Goal: Obtain resource: Obtain resource

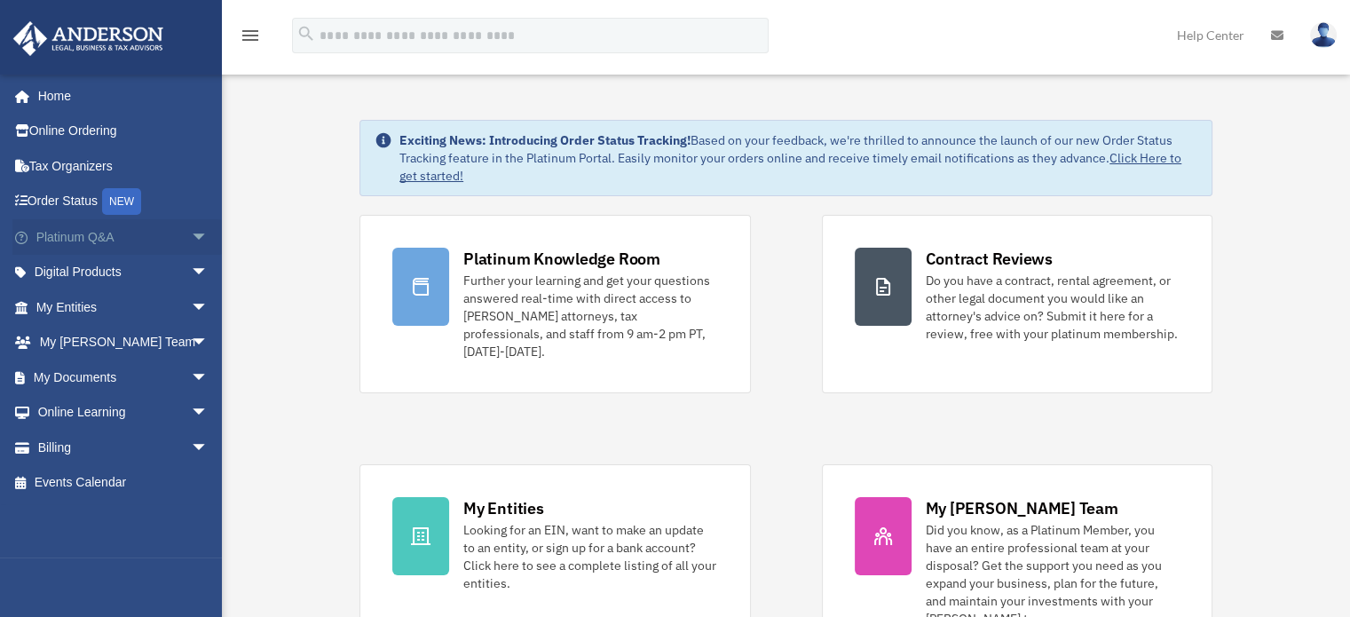
click at [191, 239] on span "arrow_drop_down" at bounding box center [208, 237] width 35 height 36
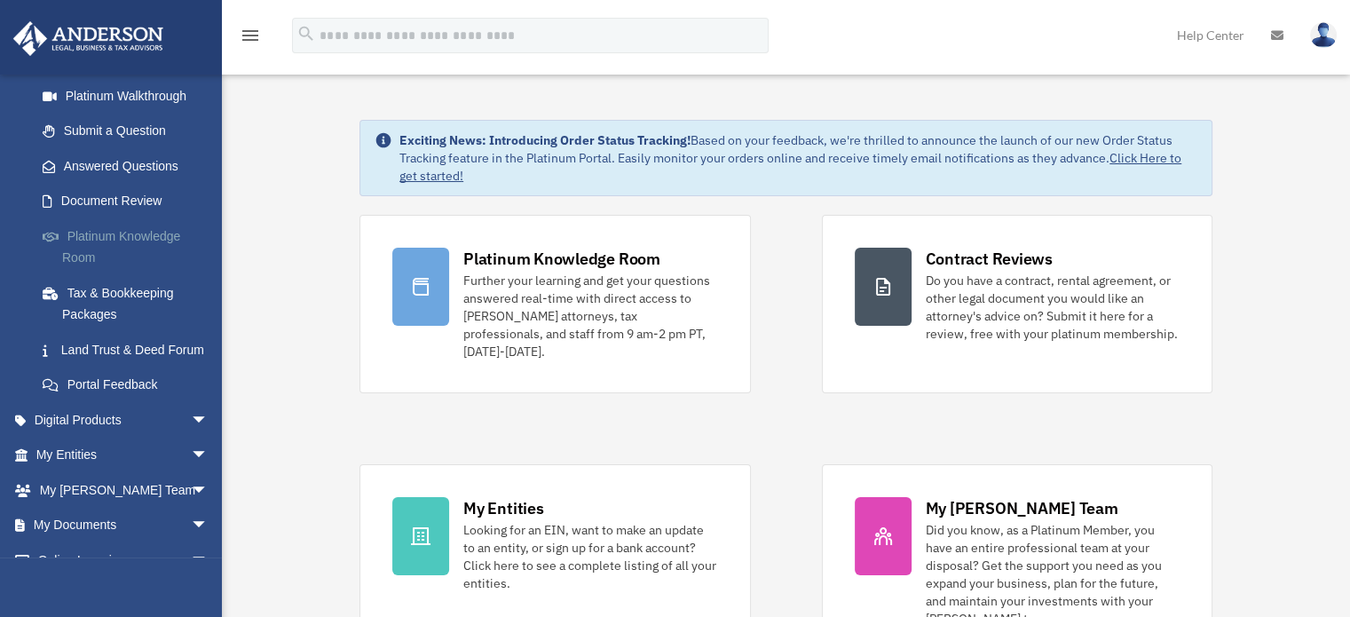
scroll to position [327, 0]
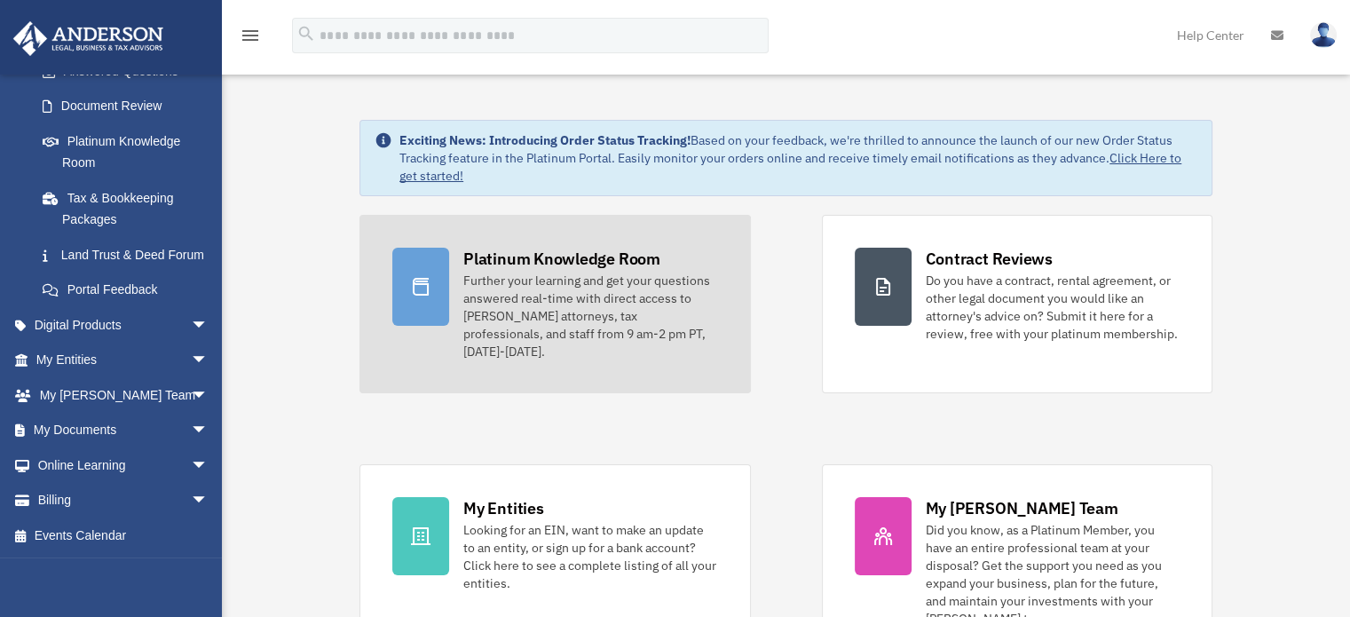
click at [564, 312] on div "Further your learning and get your questions answered real-time with direct acc…" at bounding box center [590, 316] width 254 height 89
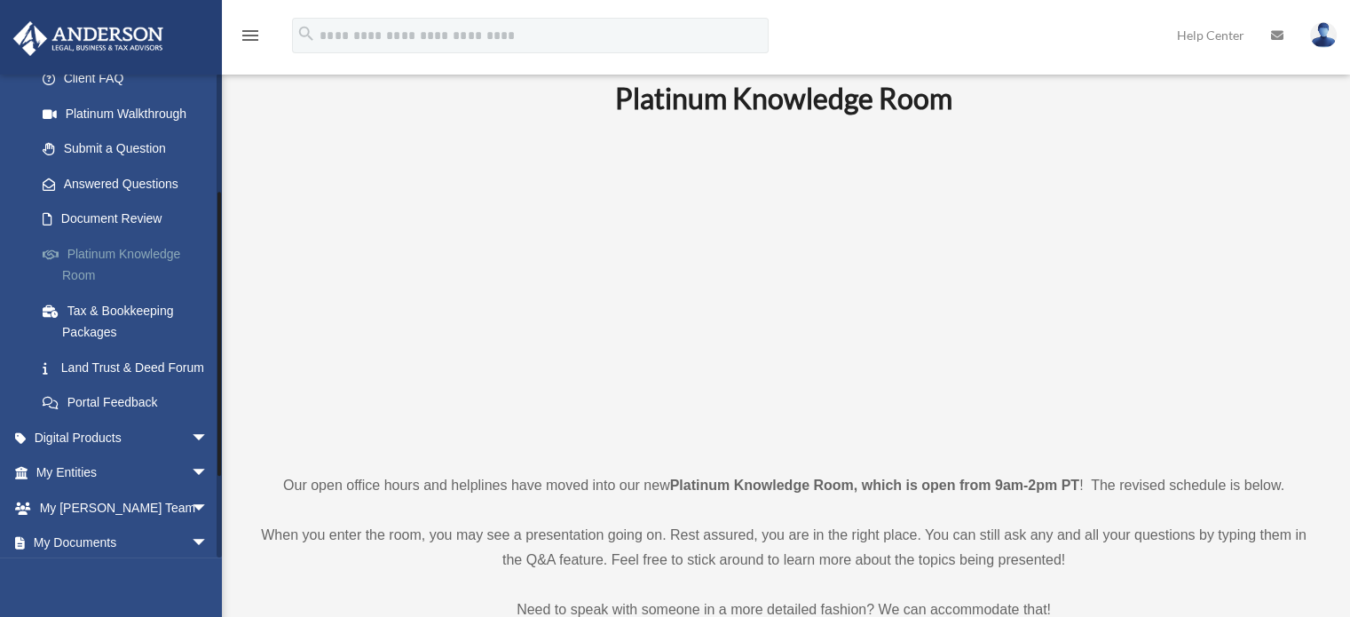
scroll to position [192, 0]
click at [125, 261] on link "Platinum Knowledge Room" at bounding box center [130, 266] width 210 height 57
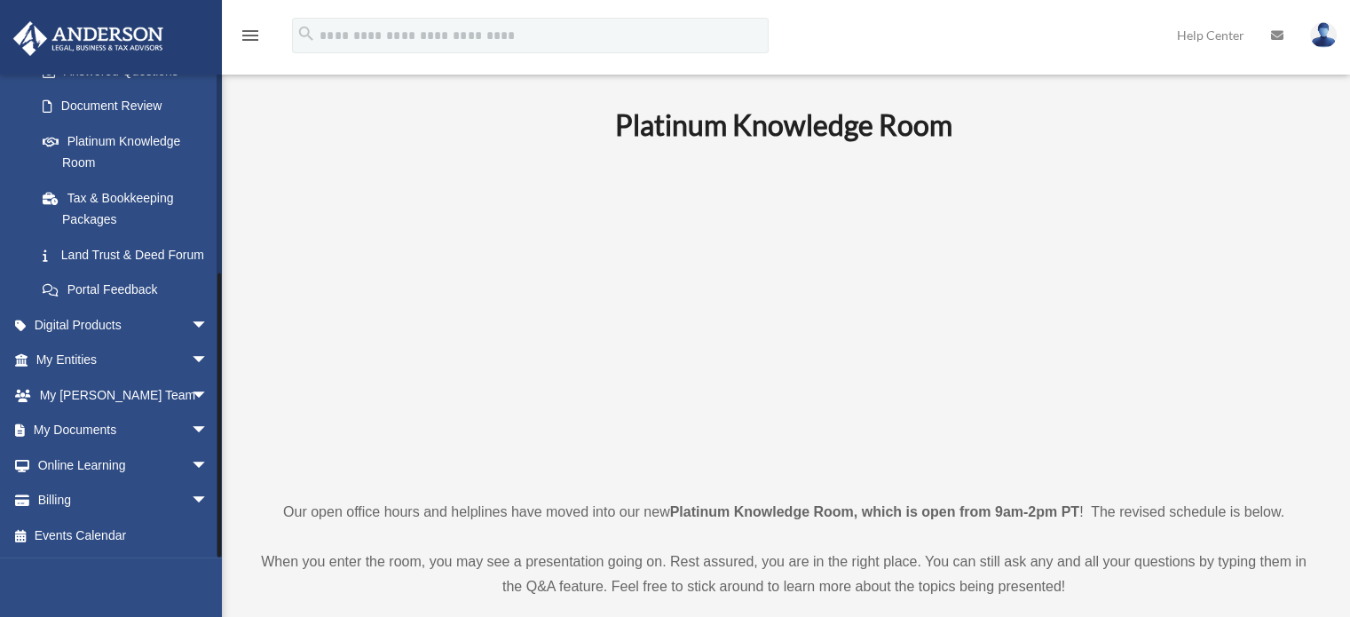
scroll to position [327, 0]
click at [191, 323] on span "arrow_drop_down" at bounding box center [208, 325] width 35 height 36
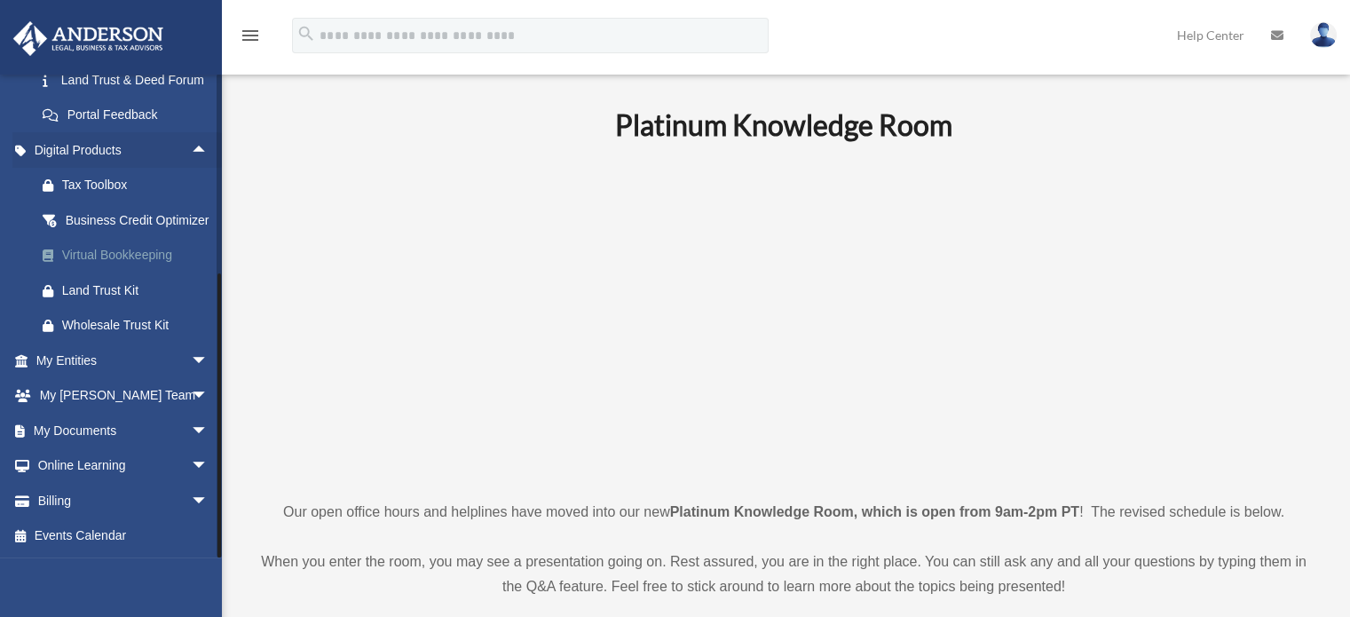
scroll to position [524, 0]
click at [191, 351] on span "arrow_drop_down" at bounding box center [208, 361] width 35 height 36
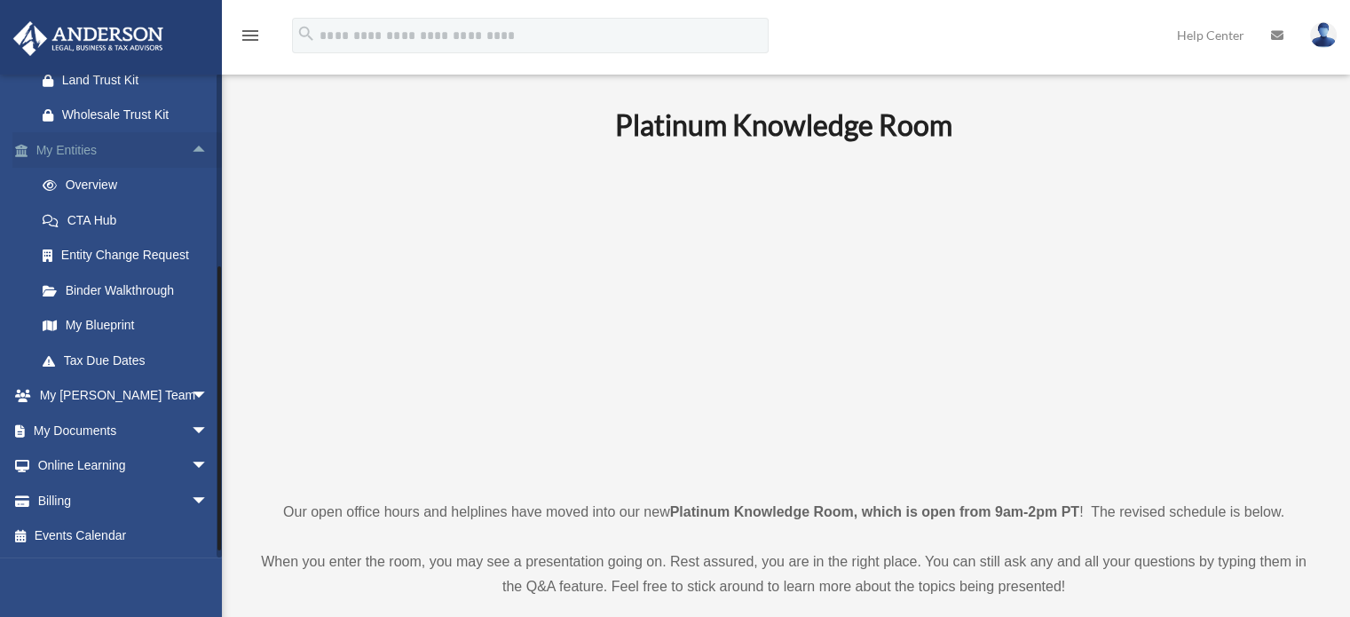
scroll to position [735, 0]
click at [191, 397] on span "arrow_drop_down" at bounding box center [208, 396] width 35 height 36
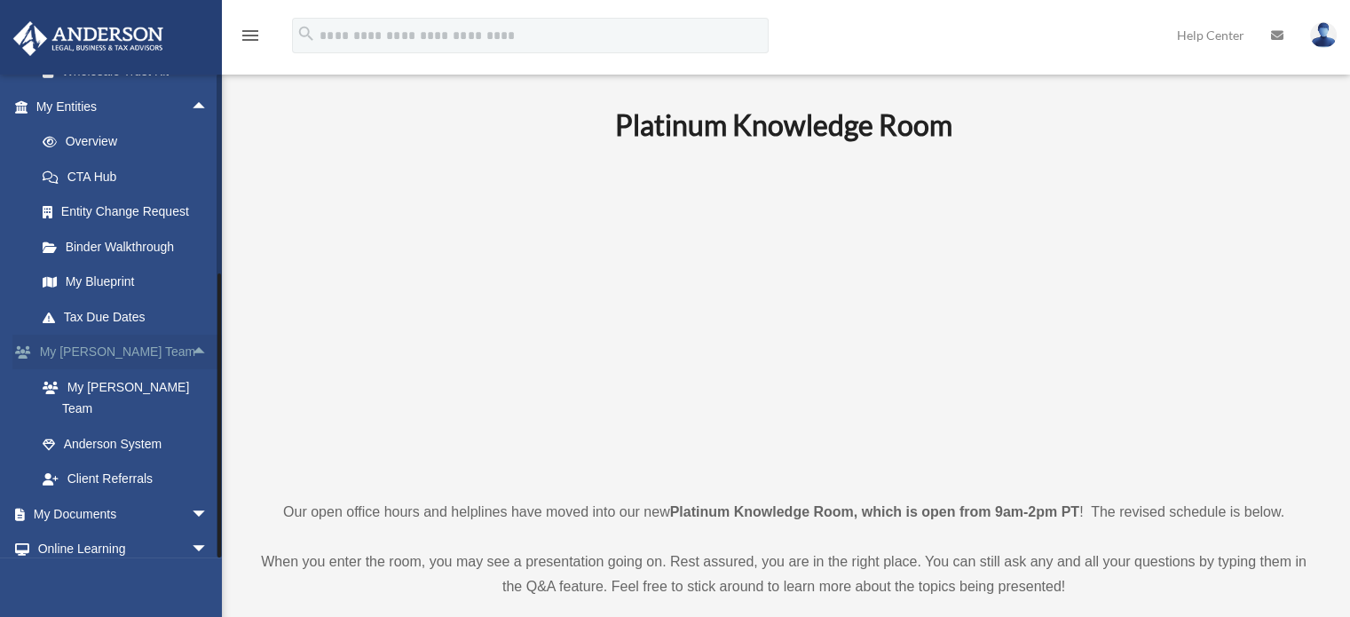
scroll to position [840, 0]
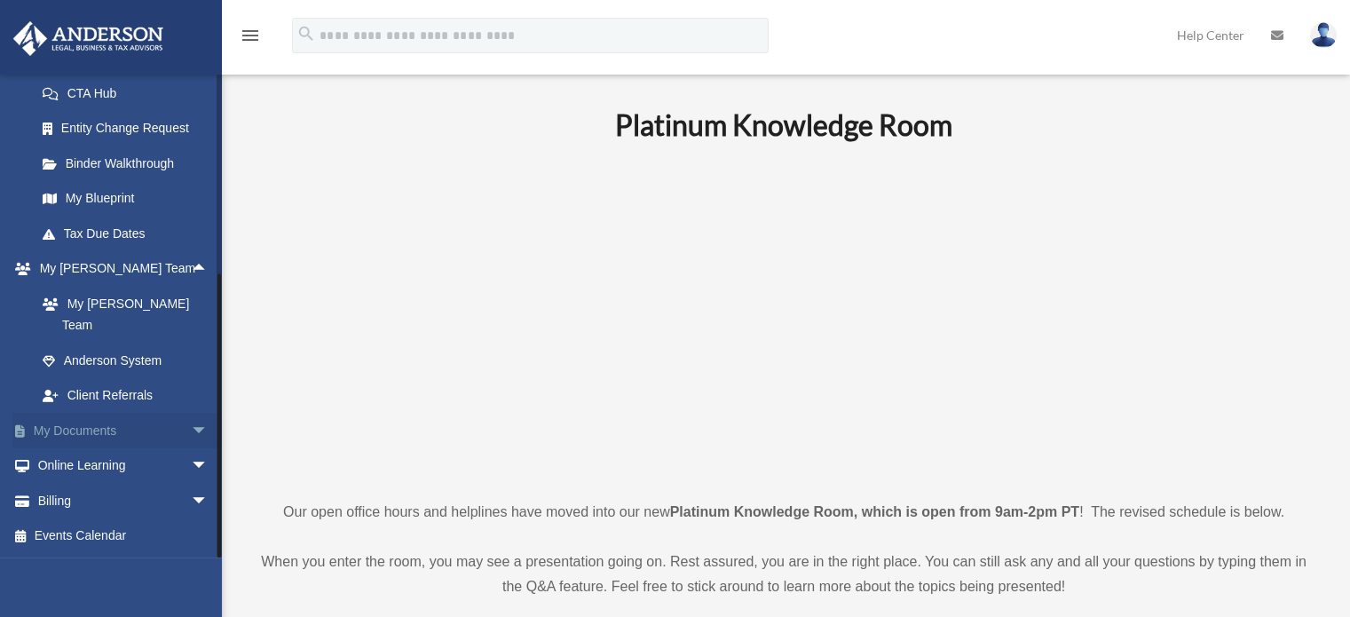
click at [191, 434] on span "arrow_drop_down" at bounding box center [208, 431] width 35 height 36
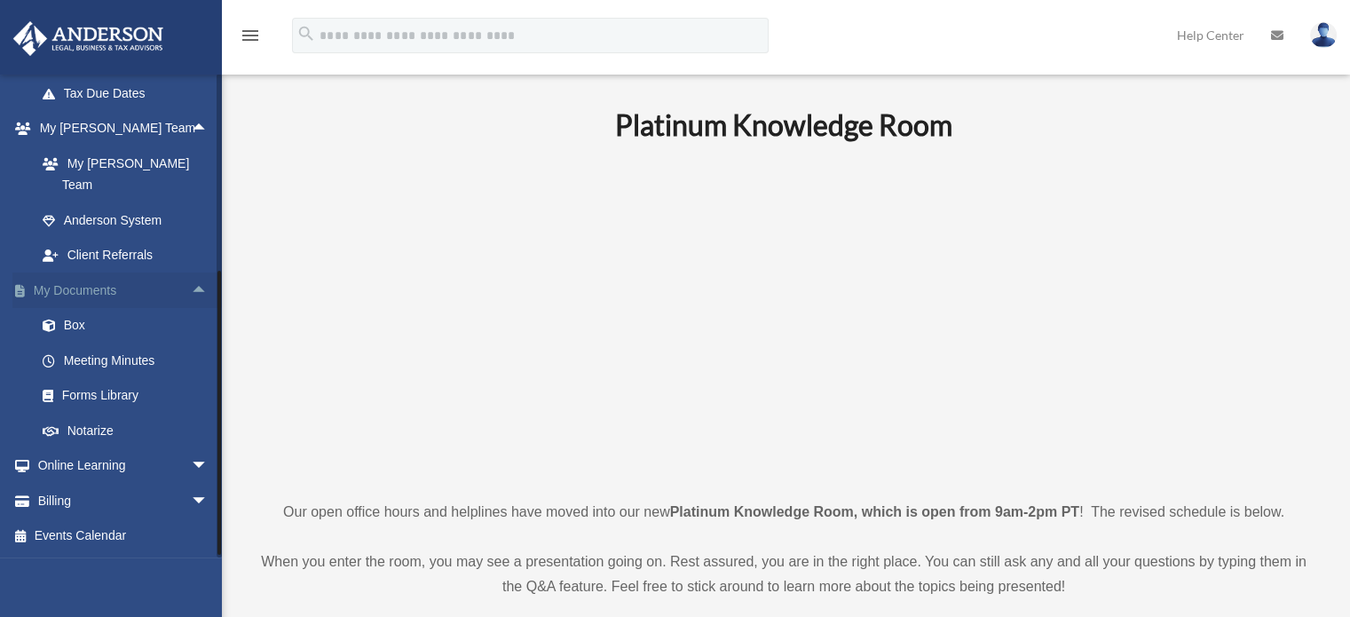
scroll to position [980, 0]
click at [99, 394] on link "Forms Library" at bounding box center [130, 395] width 210 height 35
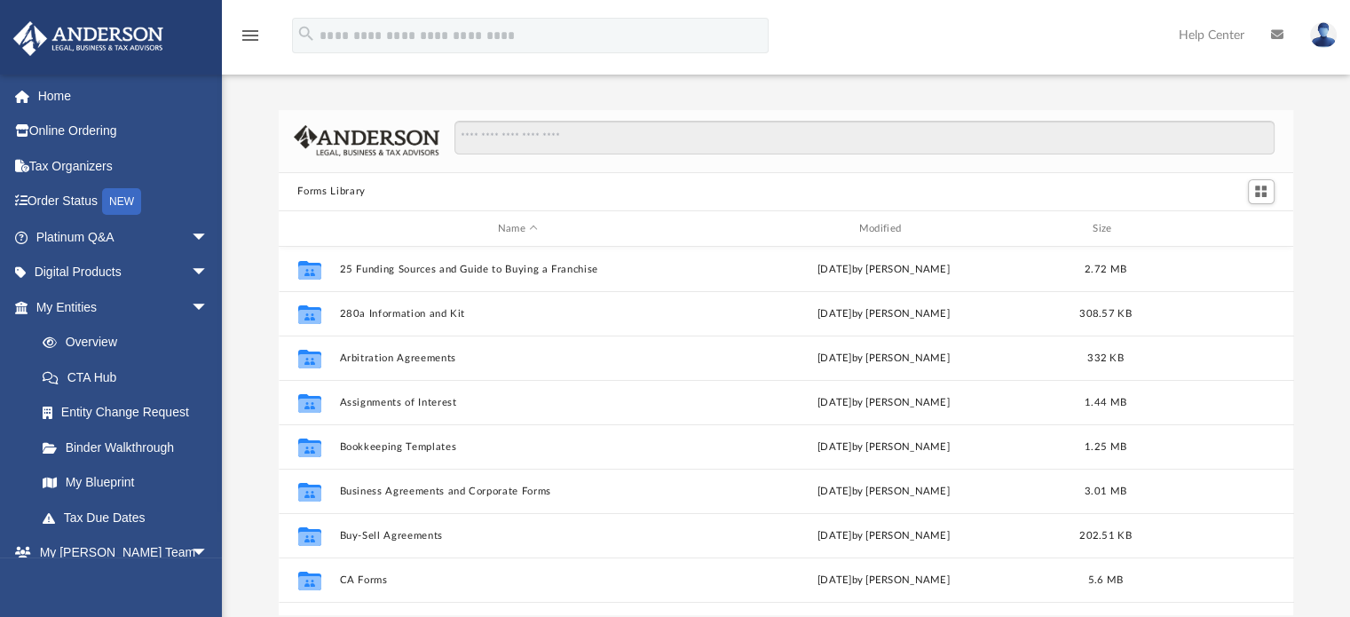
scroll to position [390, 1001]
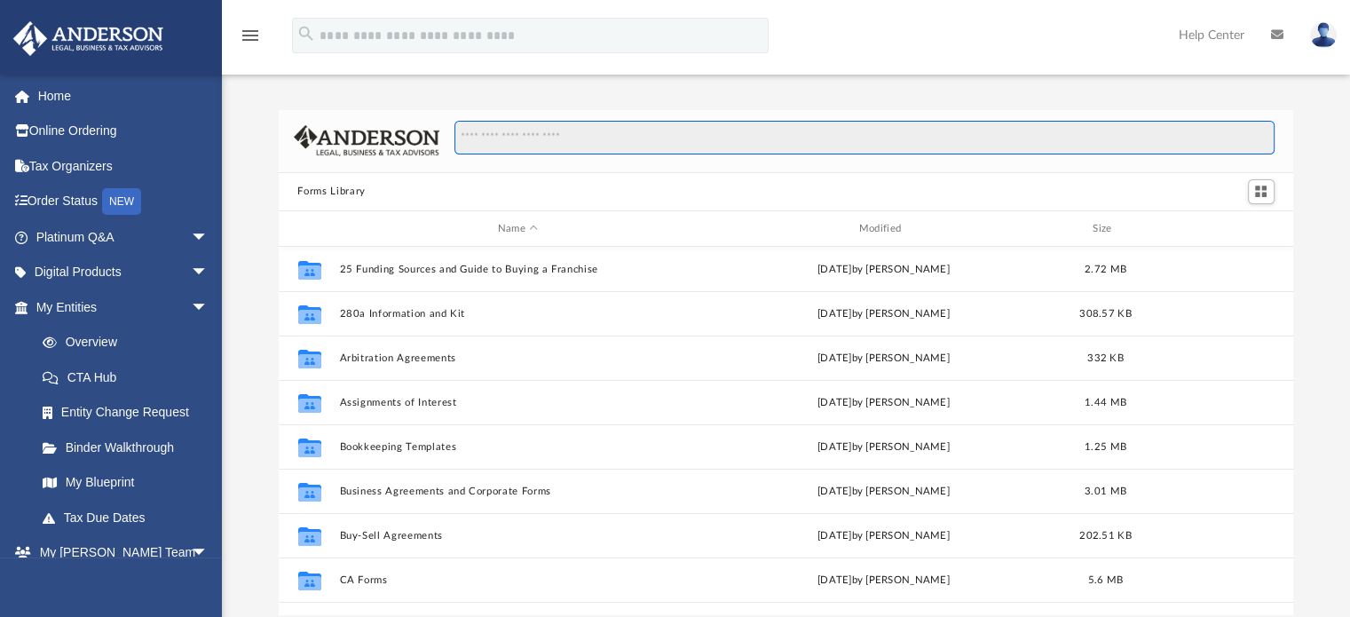
click at [594, 148] on input "Search files and folders" at bounding box center [863, 138] width 819 height 34
type input "*"
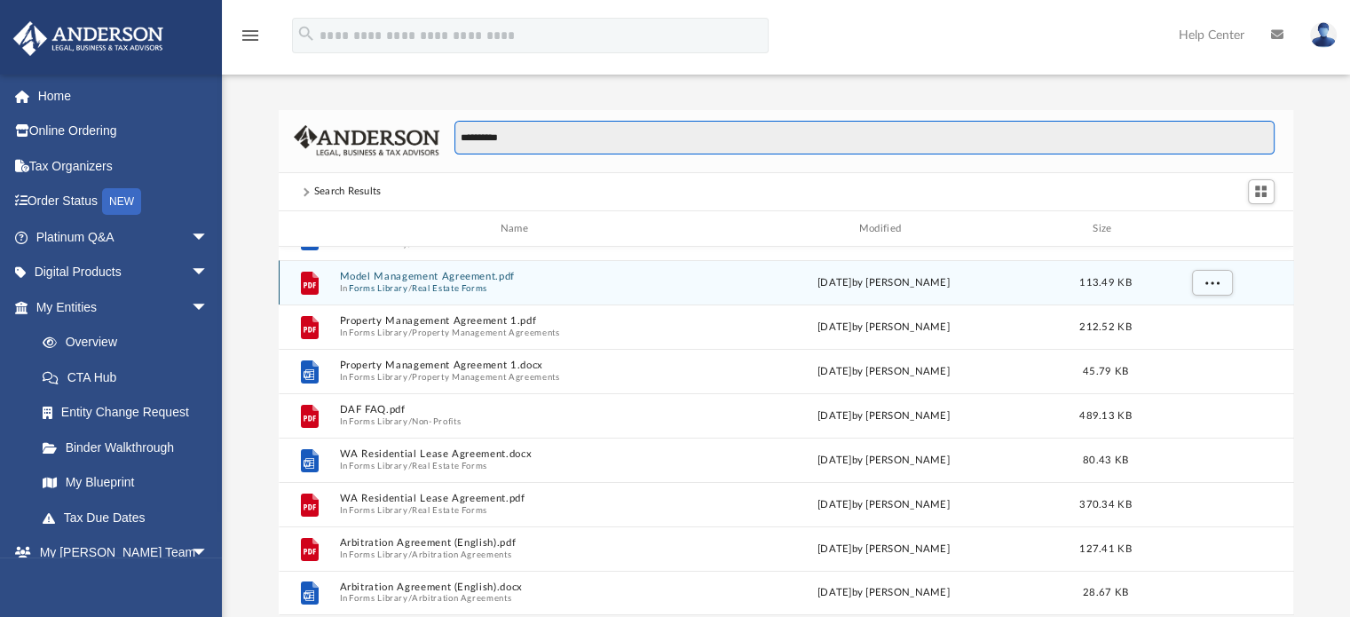
scroll to position [0, 0]
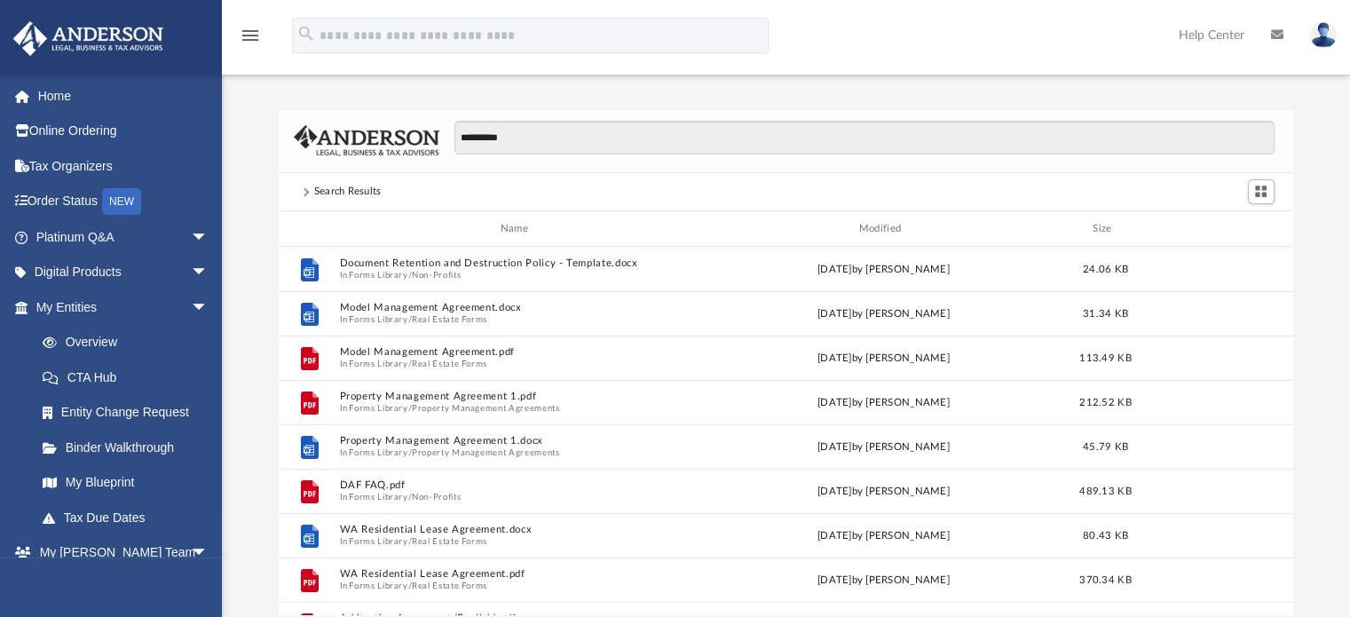
click at [308, 193] on span at bounding box center [305, 191] width 16 height 7
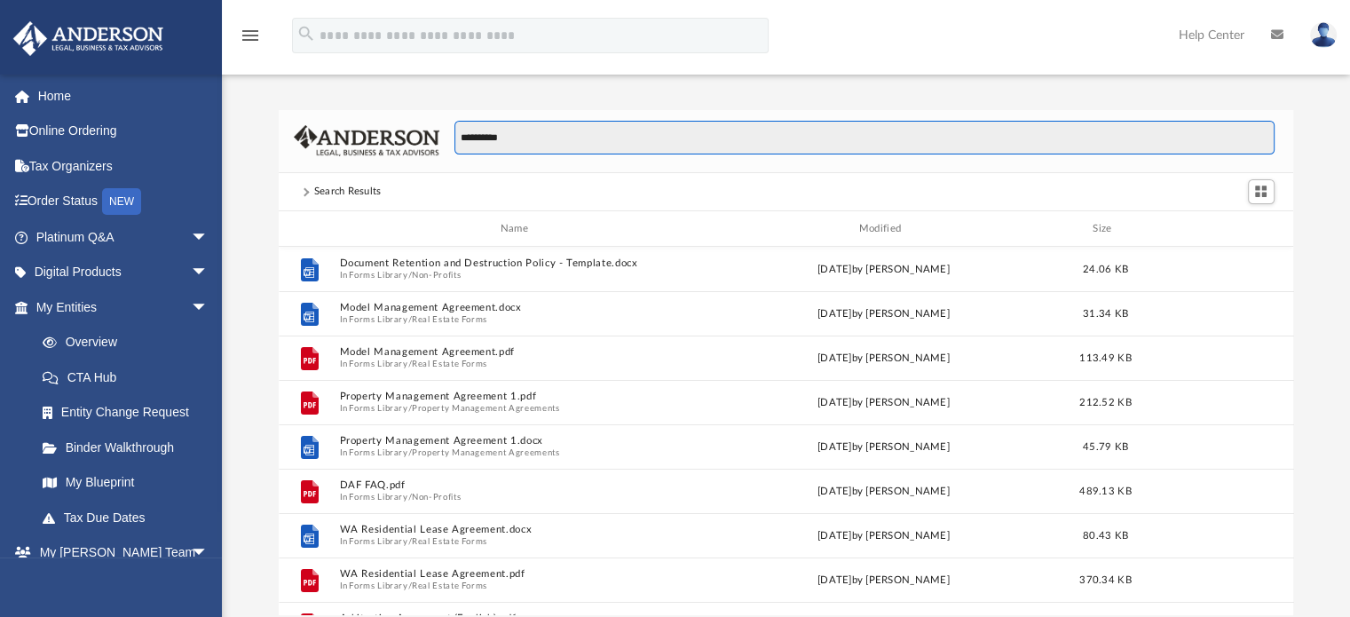
click at [586, 143] on input "*********" at bounding box center [863, 138] width 819 height 34
type input "*"
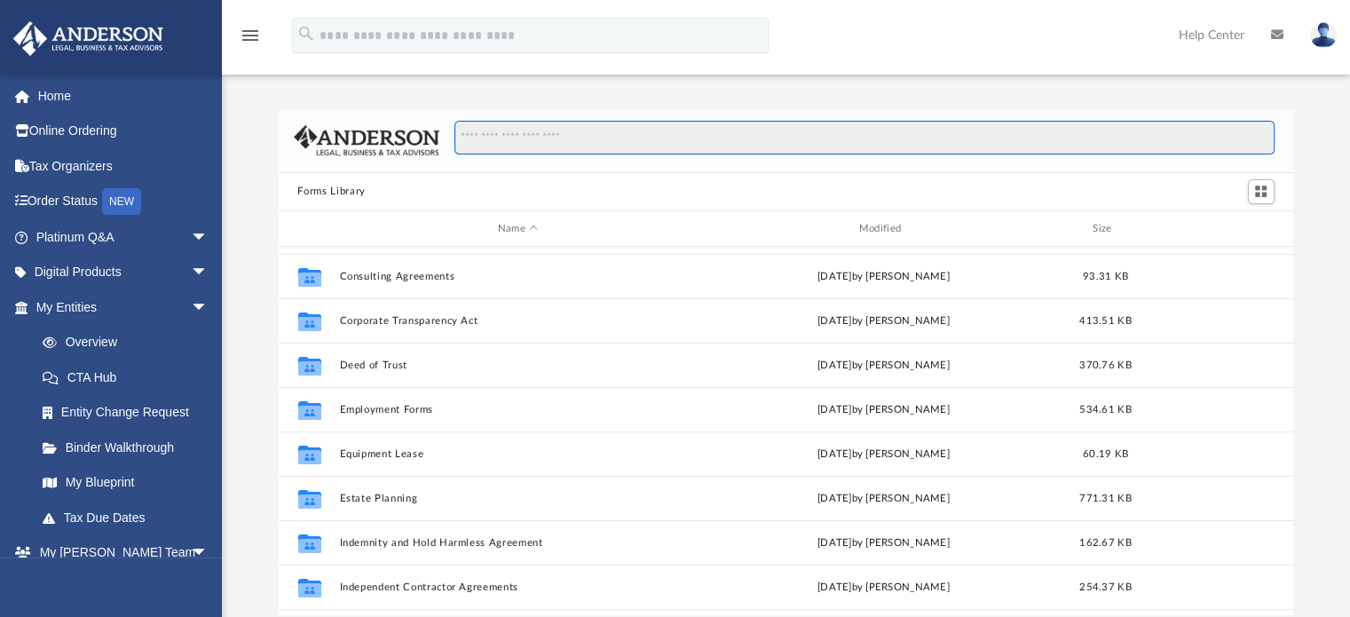
scroll to position [351, 0]
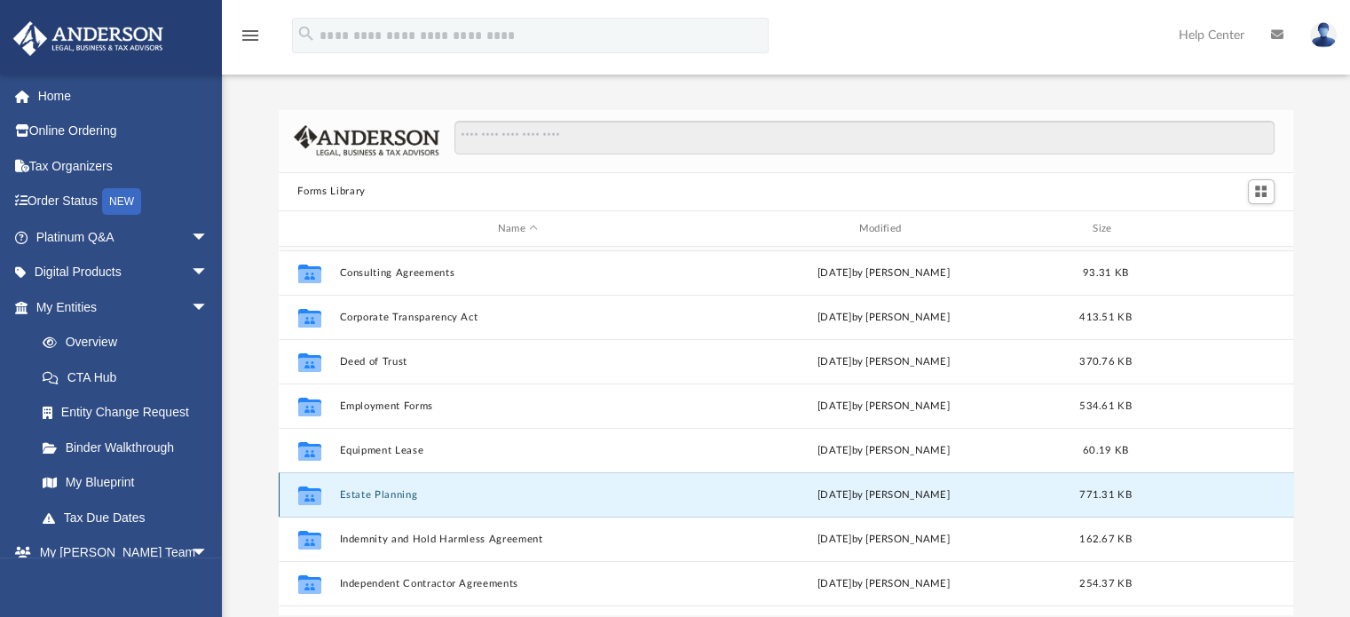
click at [388, 489] on button "Estate Planning" at bounding box center [518, 495] width 358 height 12
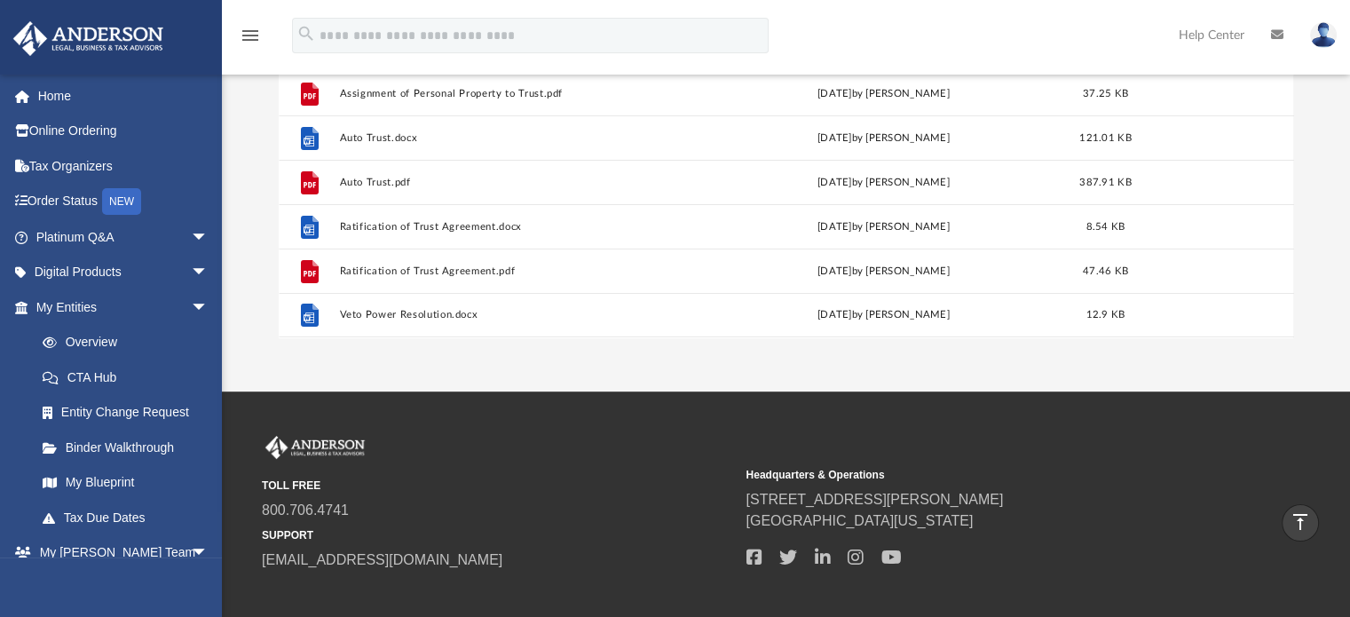
scroll to position [0, 0]
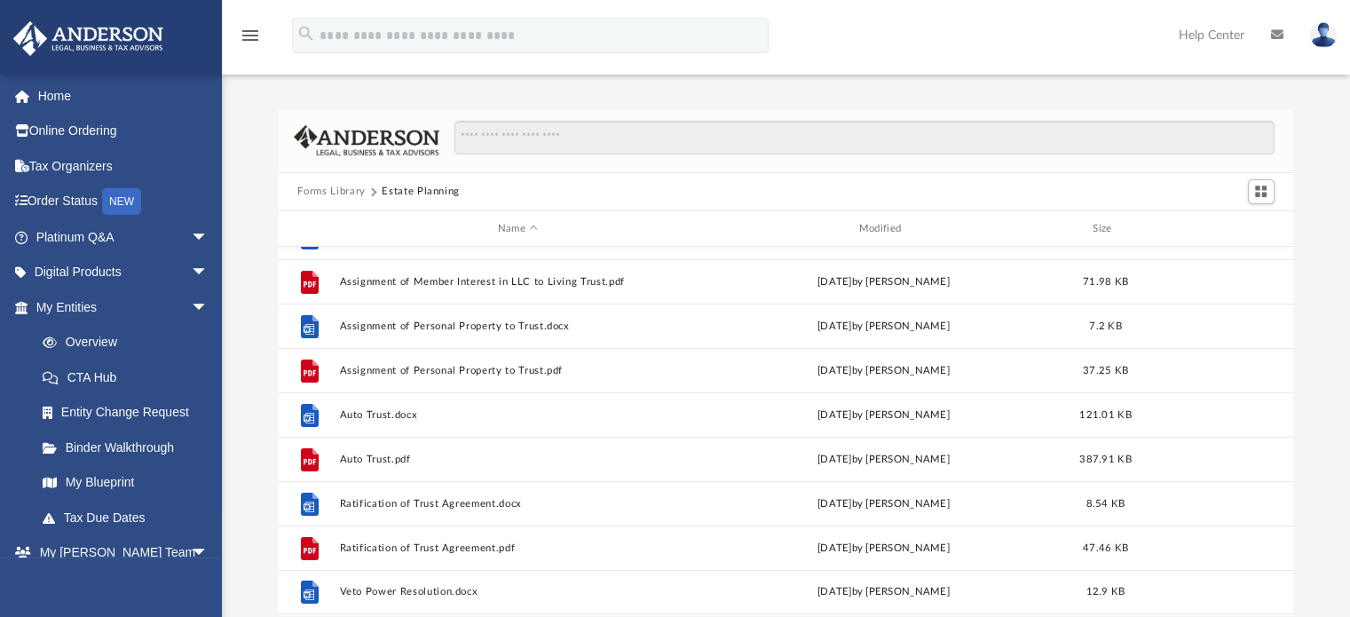
click at [330, 189] on button "Forms Library" at bounding box center [330, 192] width 67 height 16
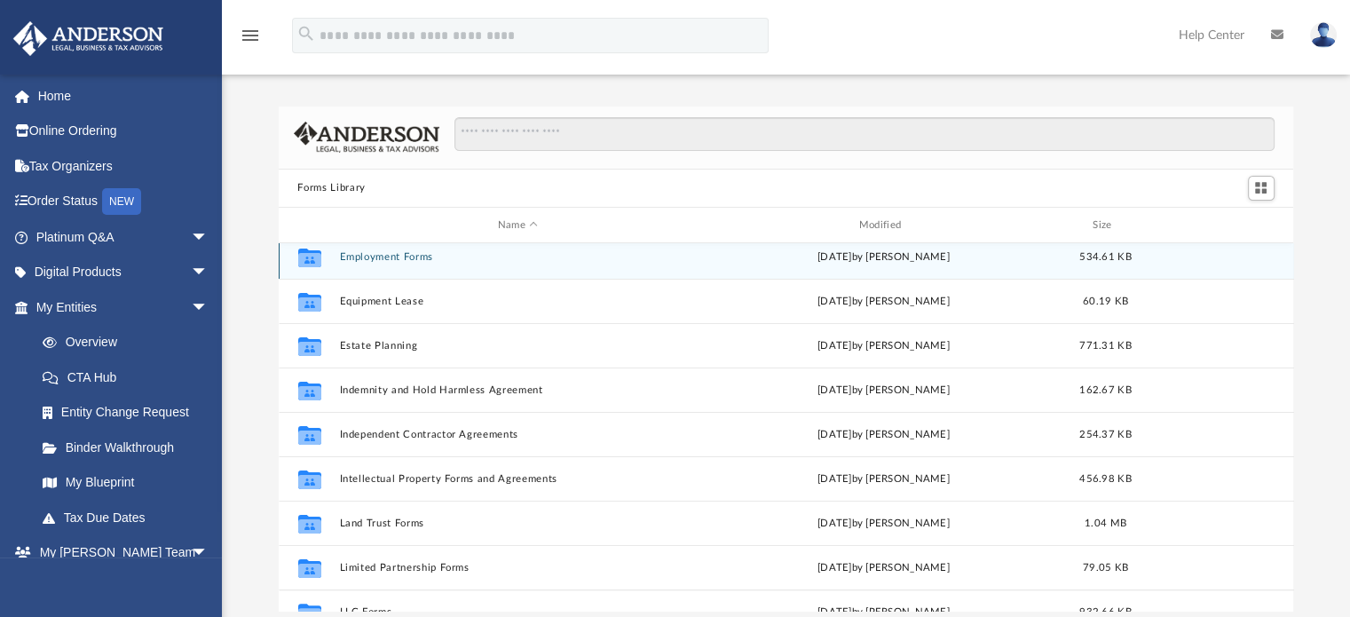
scroll to position [499, 0]
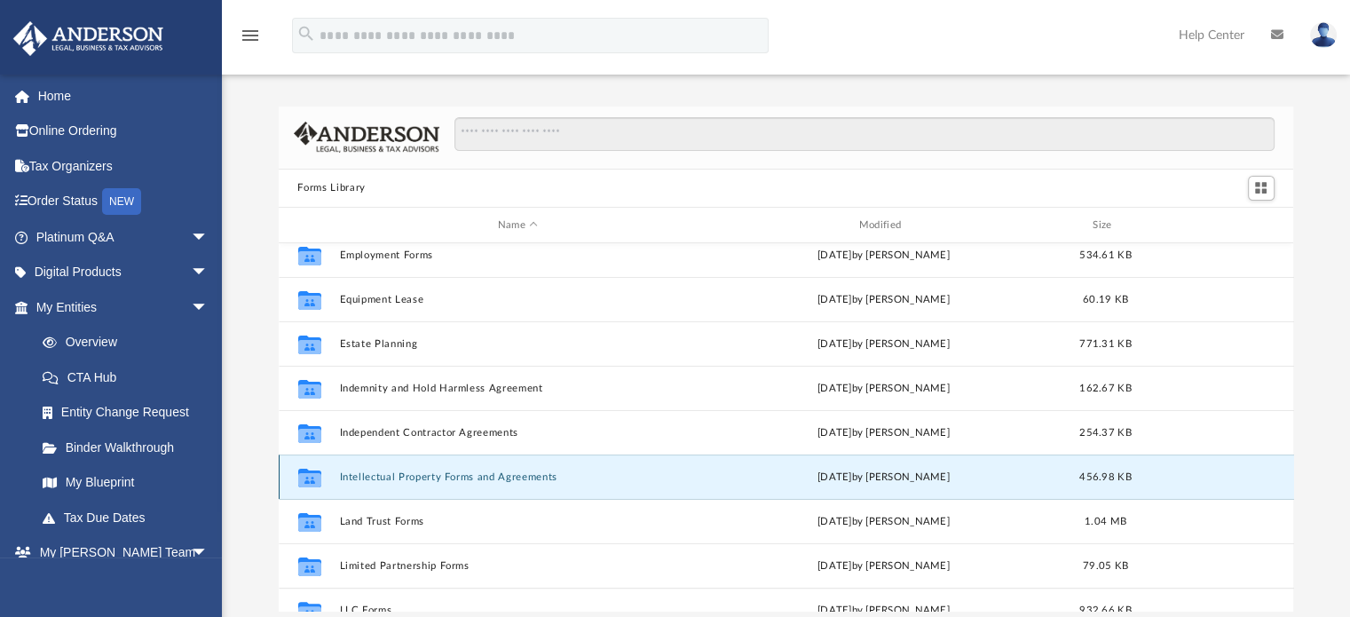
click at [416, 481] on button "Intellectual Property Forms and Agreements" at bounding box center [518, 477] width 358 height 12
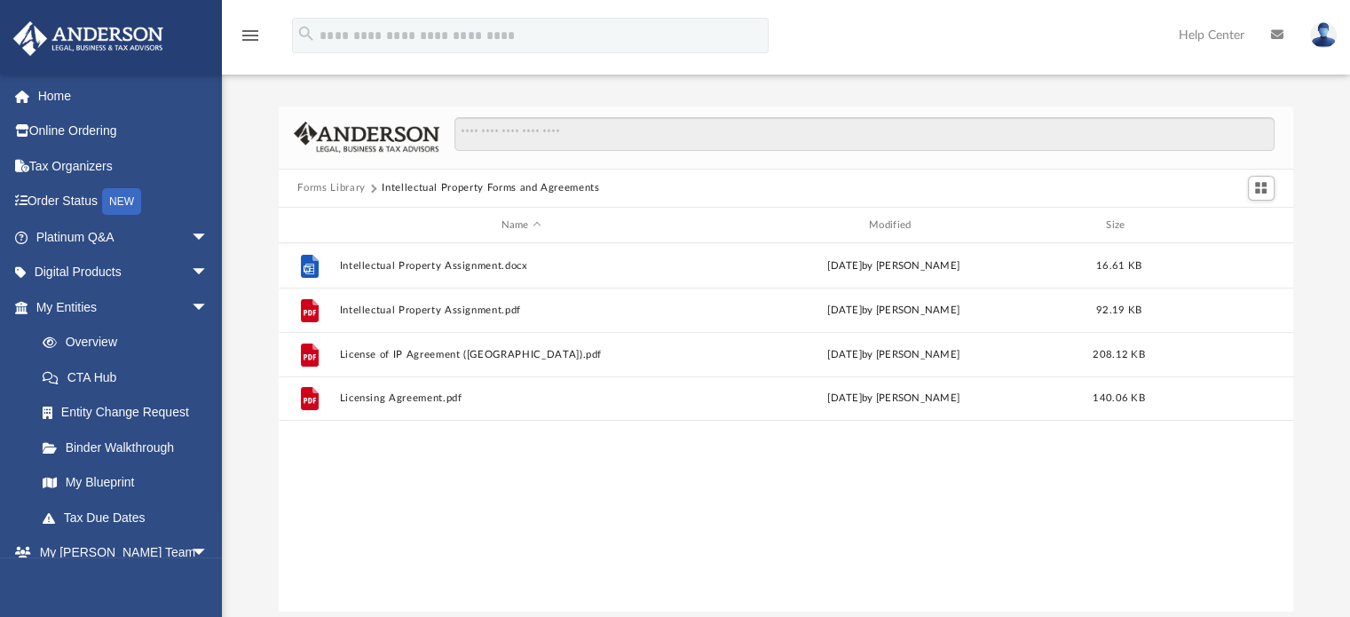
scroll to position [0, 0]
click at [395, 516] on div "File Intellectual Property Assignment.docx Wed Oct 5 2022 by Mary Acree 16.61 K…" at bounding box center [786, 426] width 1015 height 367
click at [345, 180] on button "Forms Library" at bounding box center [330, 188] width 67 height 16
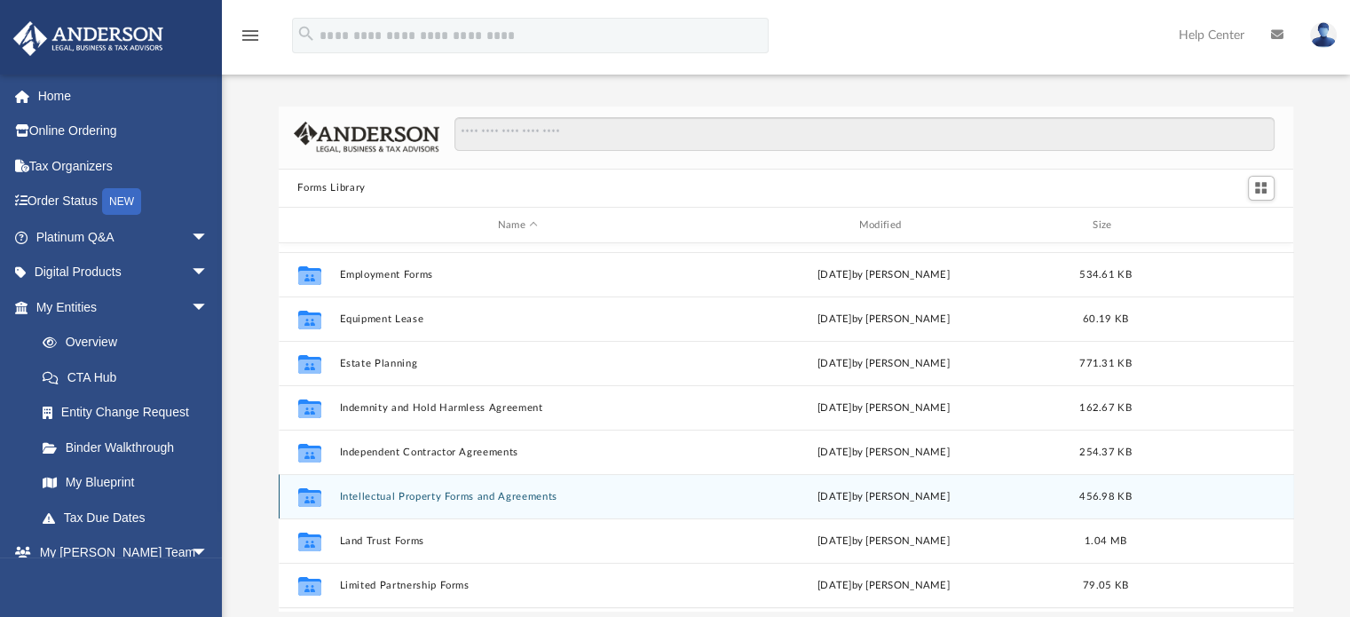
scroll to position [486, 0]
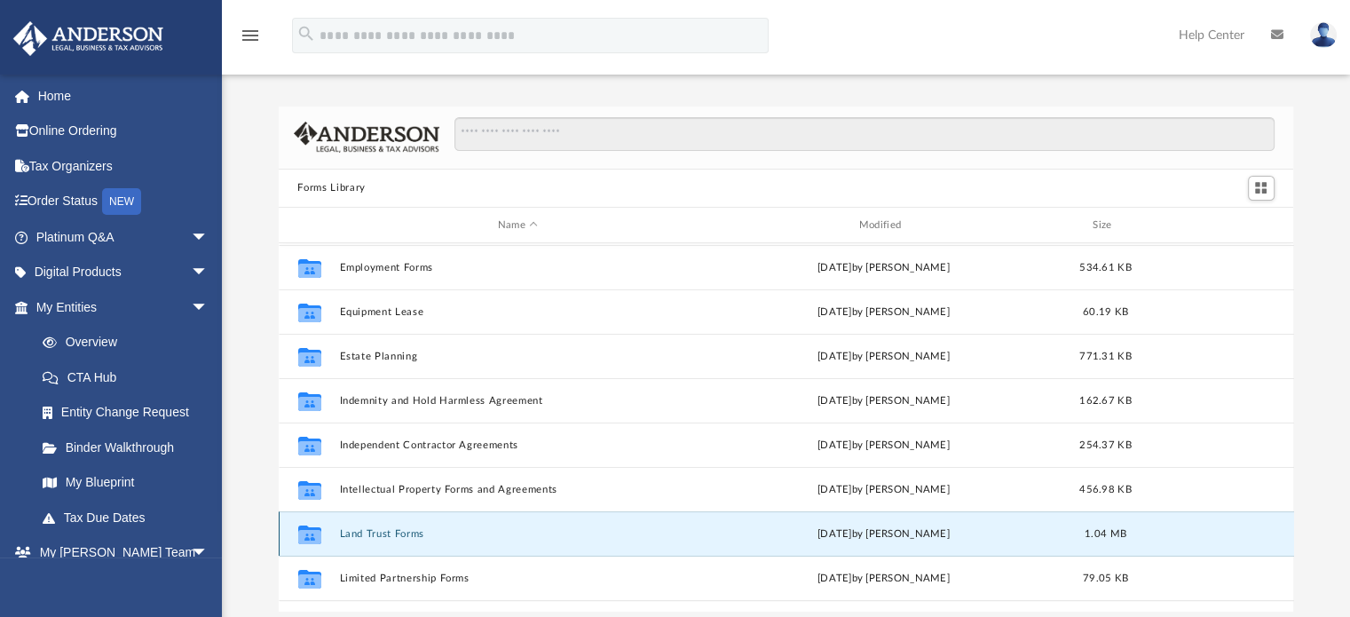
click at [389, 537] on button "Land Trust Forms" at bounding box center [518, 534] width 358 height 12
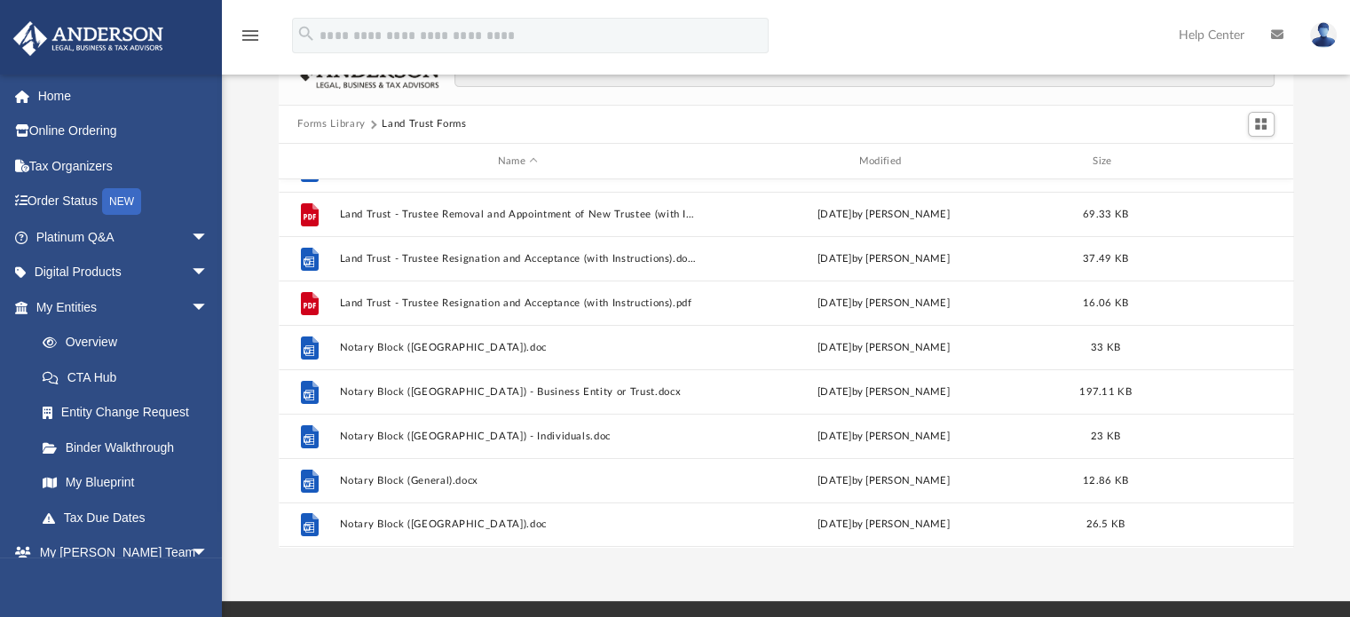
scroll to position [0, 0]
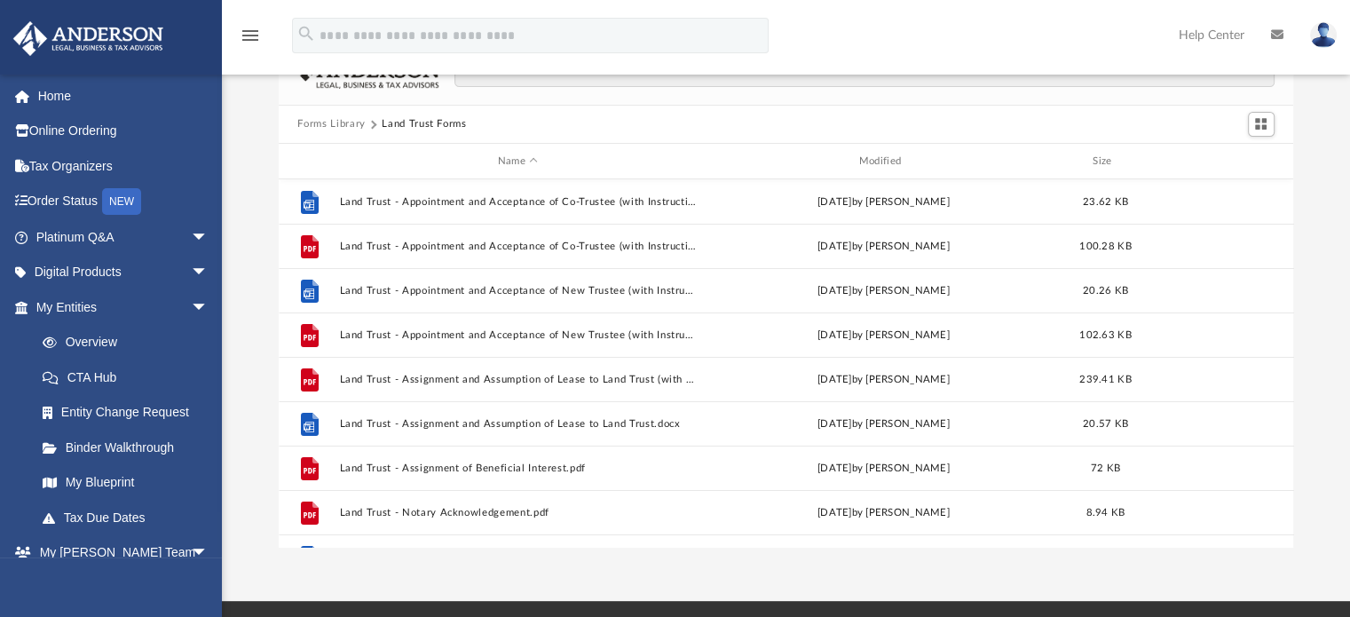
click at [351, 126] on button "Forms Library" at bounding box center [330, 124] width 67 height 16
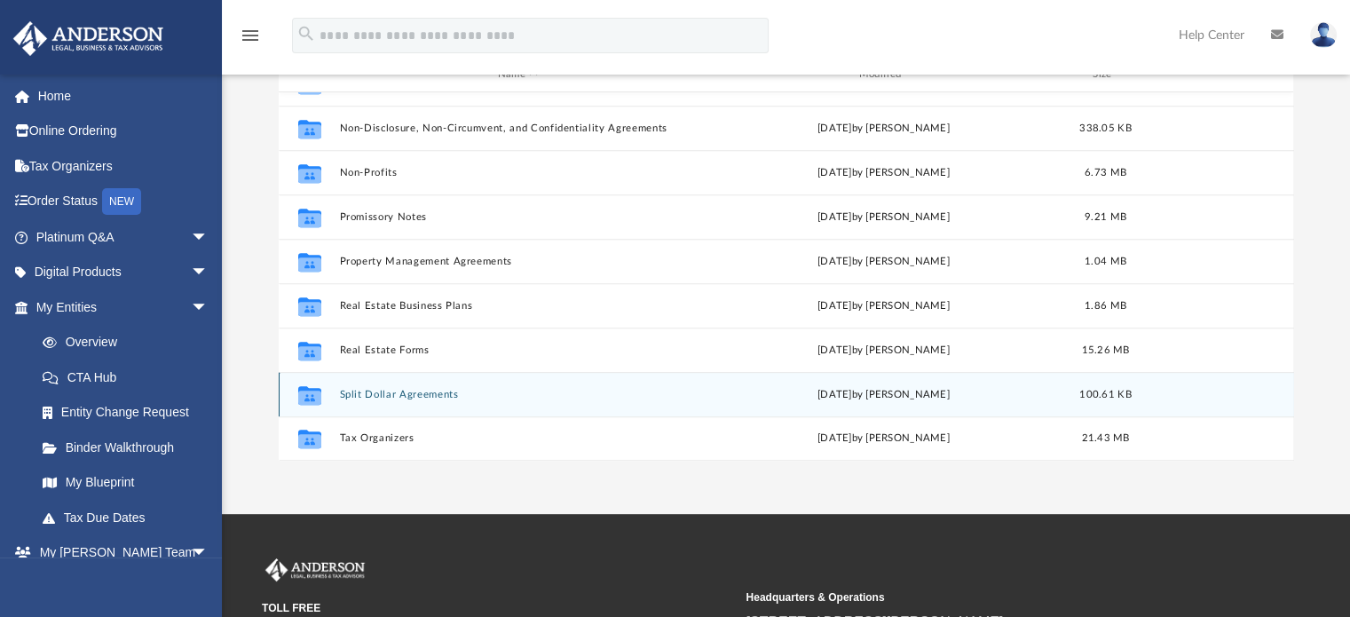
scroll to position [153, 0]
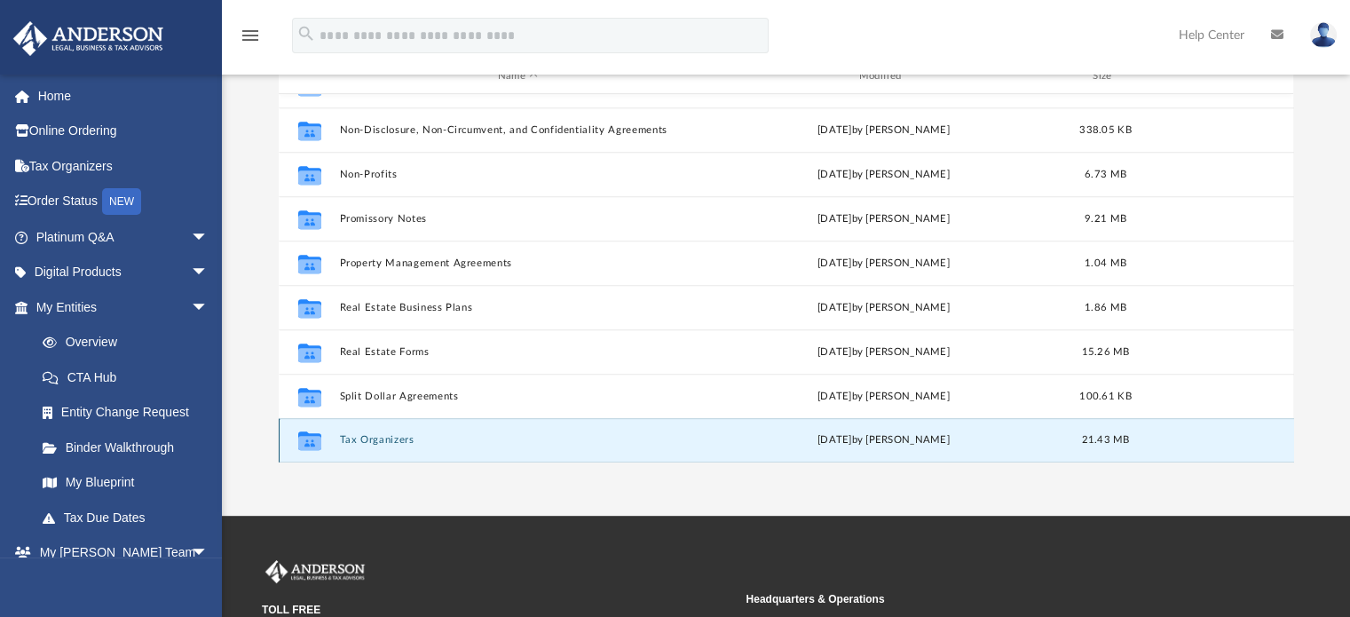
click at [388, 439] on button "Tax Organizers" at bounding box center [518, 441] width 358 height 12
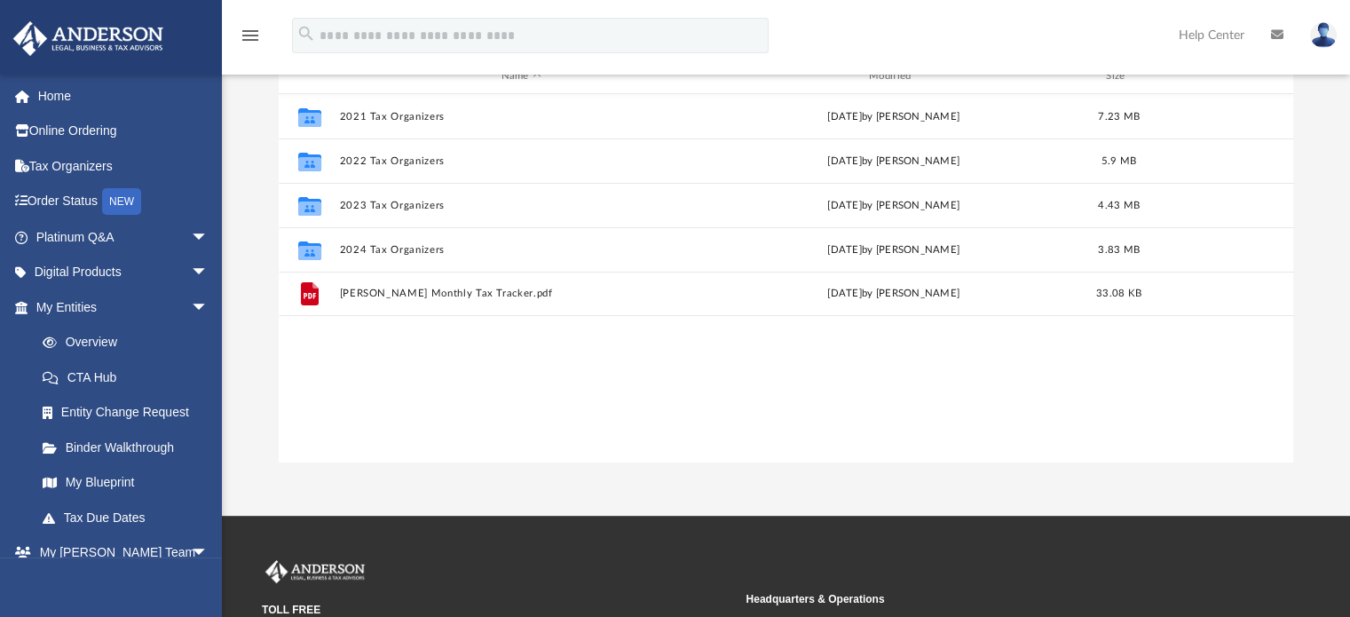
scroll to position [0, 0]
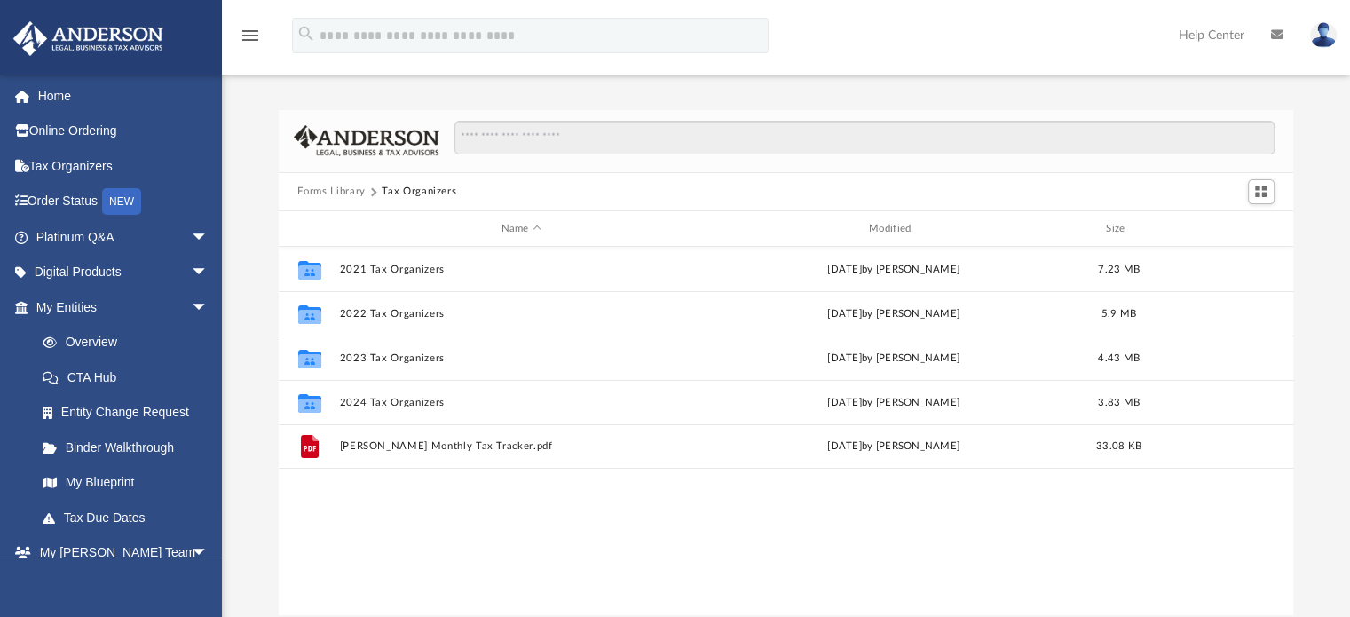
click at [337, 193] on button "Forms Library" at bounding box center [330, 192] width 67 height 16
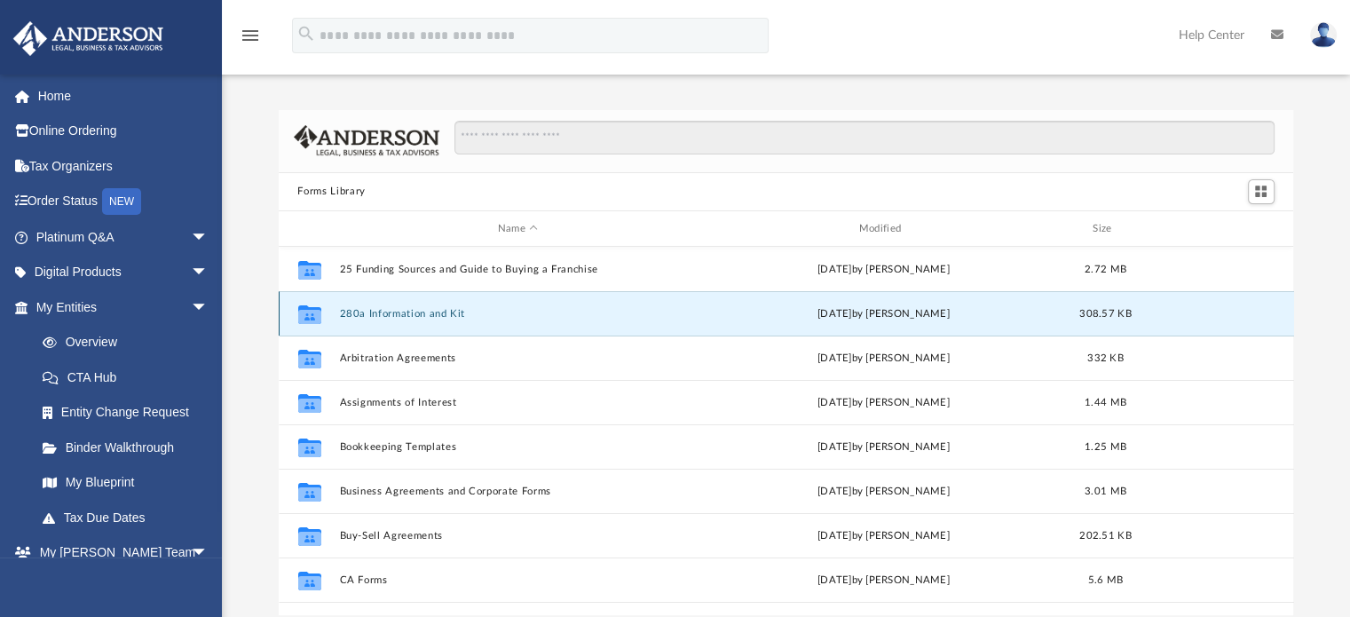
click at [439, 314] on button "280a Information and Kit" at bounding box center [518, 314] width 358 height 12
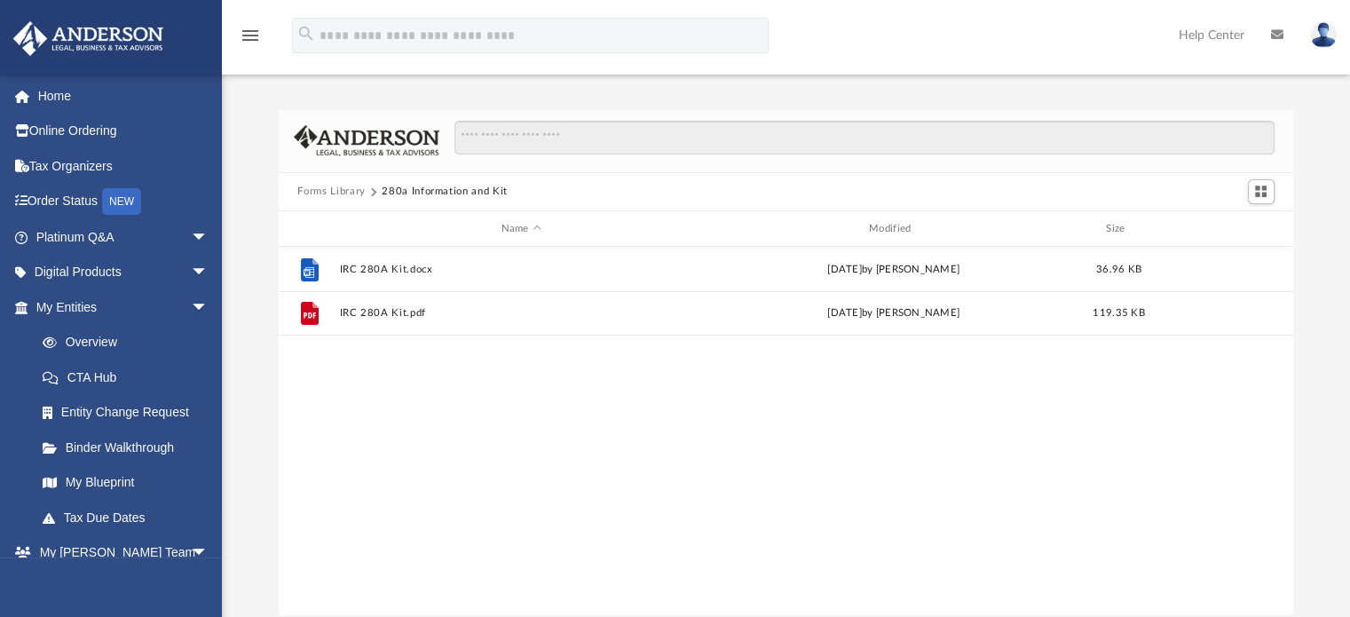
click at [330, 192] on button "Forms Library" at bounding box center [330, 192] width 67 height 16
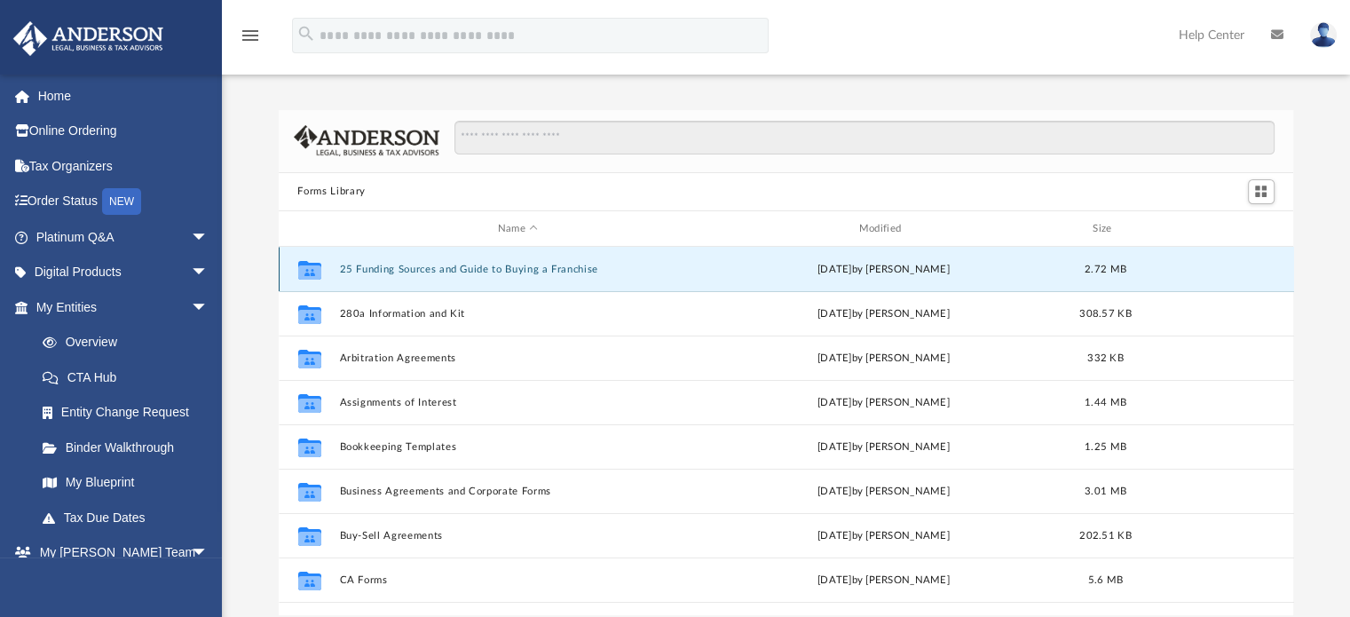
click at [398, 272] on button "25 Funding Sources and Guide to Buying a Franchise" at bounding box center [518, 270] width 358 height 12
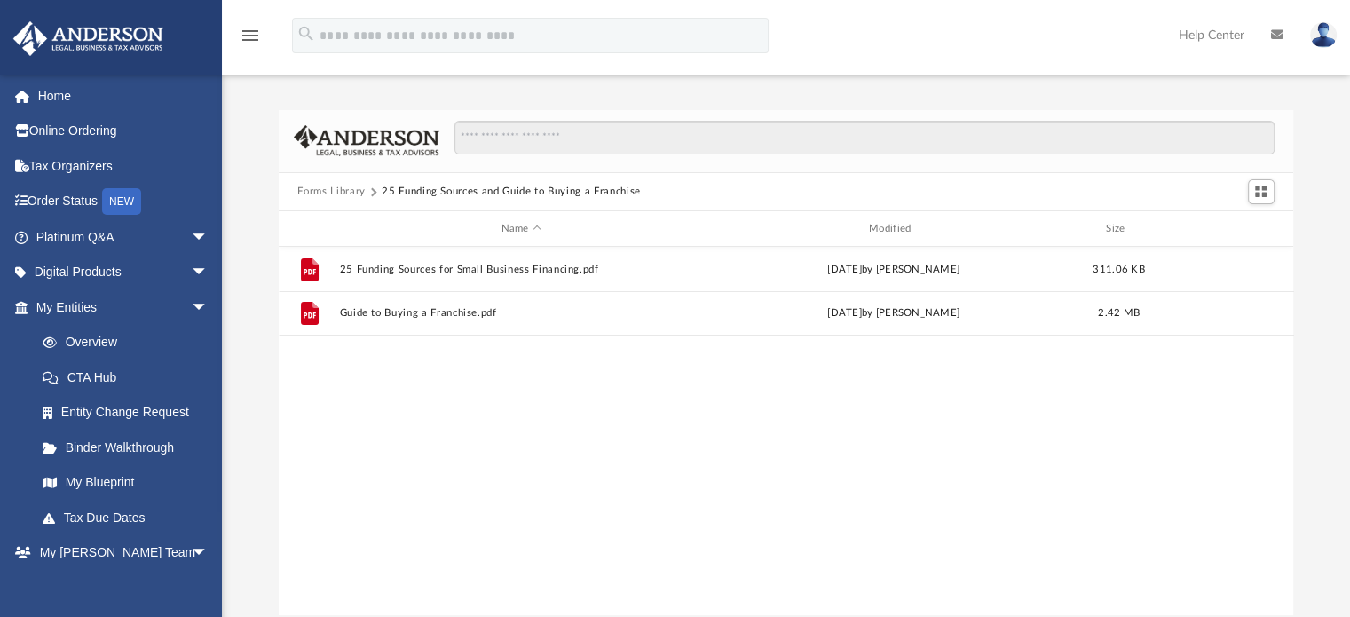
click at [350, 189] on button "Forms Library" at bounding box center [330, 192] width 67 height 16
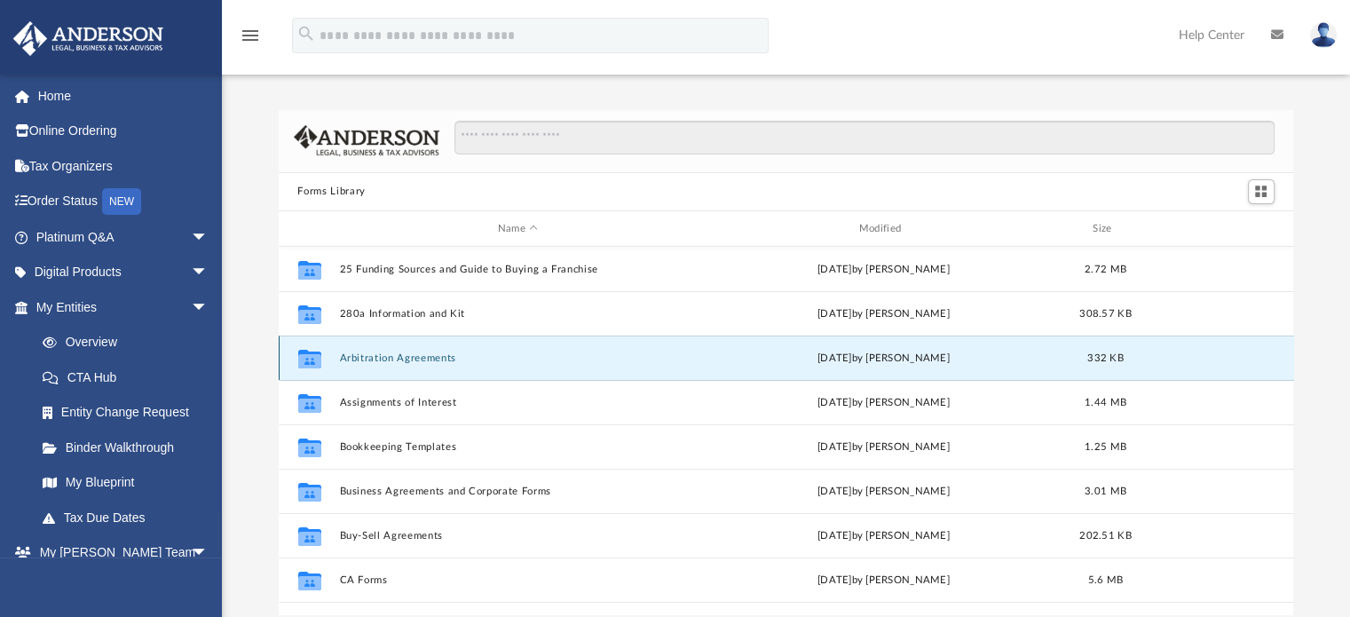
click at [398, 364] on button "Arbitration Agreements" at bounding box center [518, 358] width 358 height 12
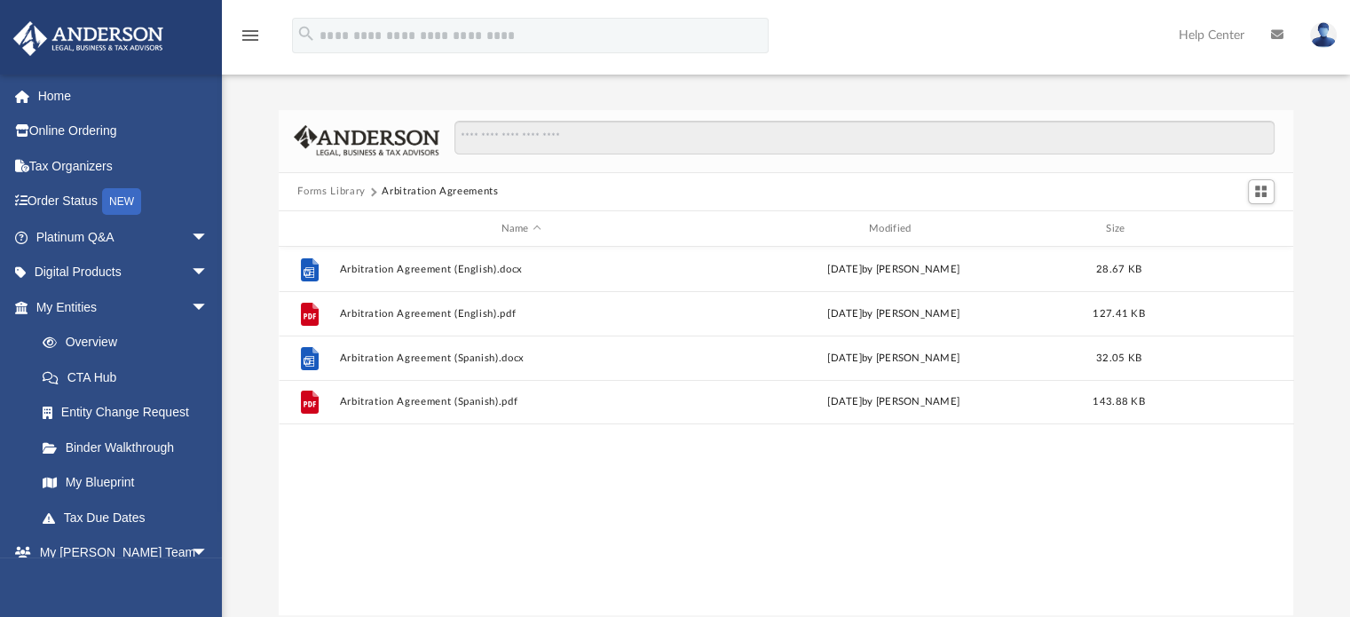
click at [342, 198] on button "Forms Library" at bounding box center [330, 192] width 67 height 16
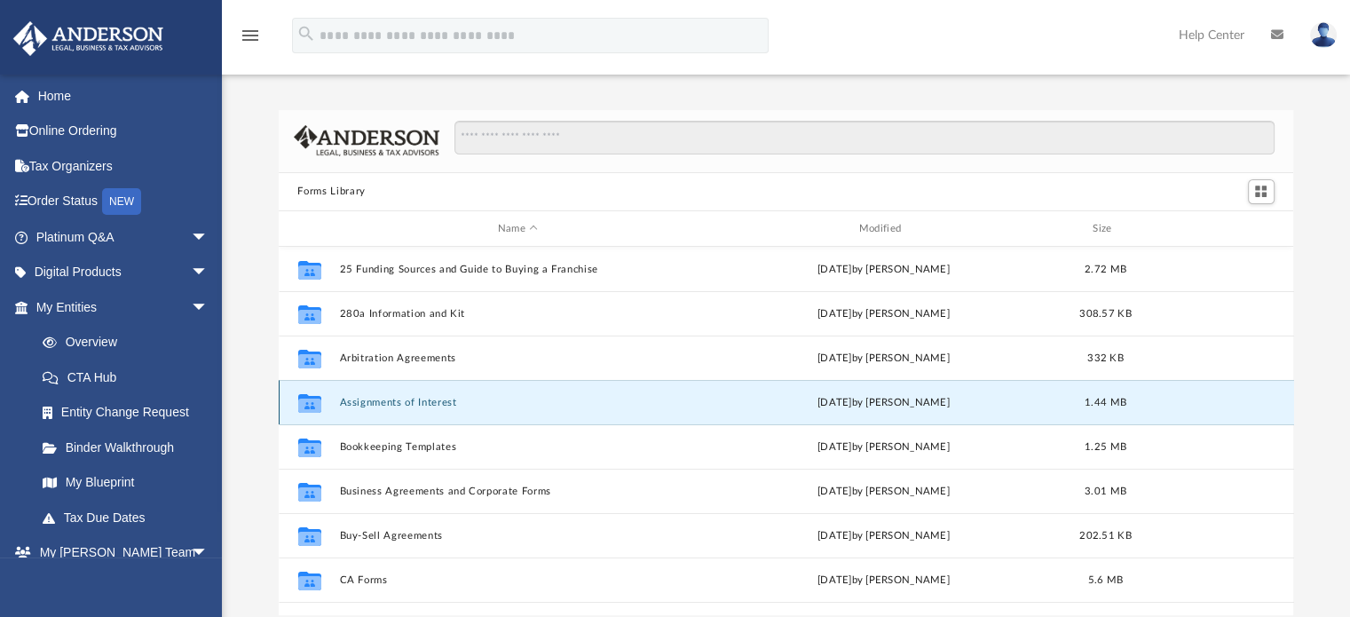
click at [393, 402] on button "Assignments of Interest" at bounding box center [518, 403] width 358 height 12
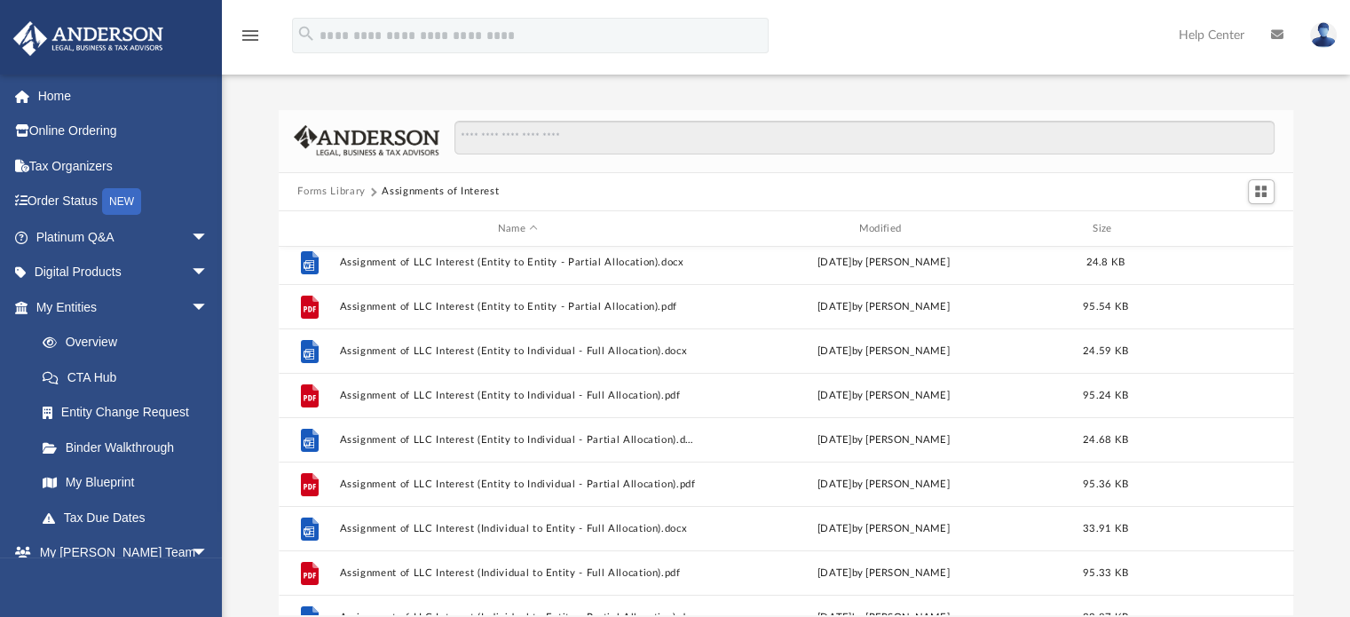
scroll to position [184, 0]
click at [334, 196] on button "Forms Library" at bounding box center [330, 192] width 67 height 16
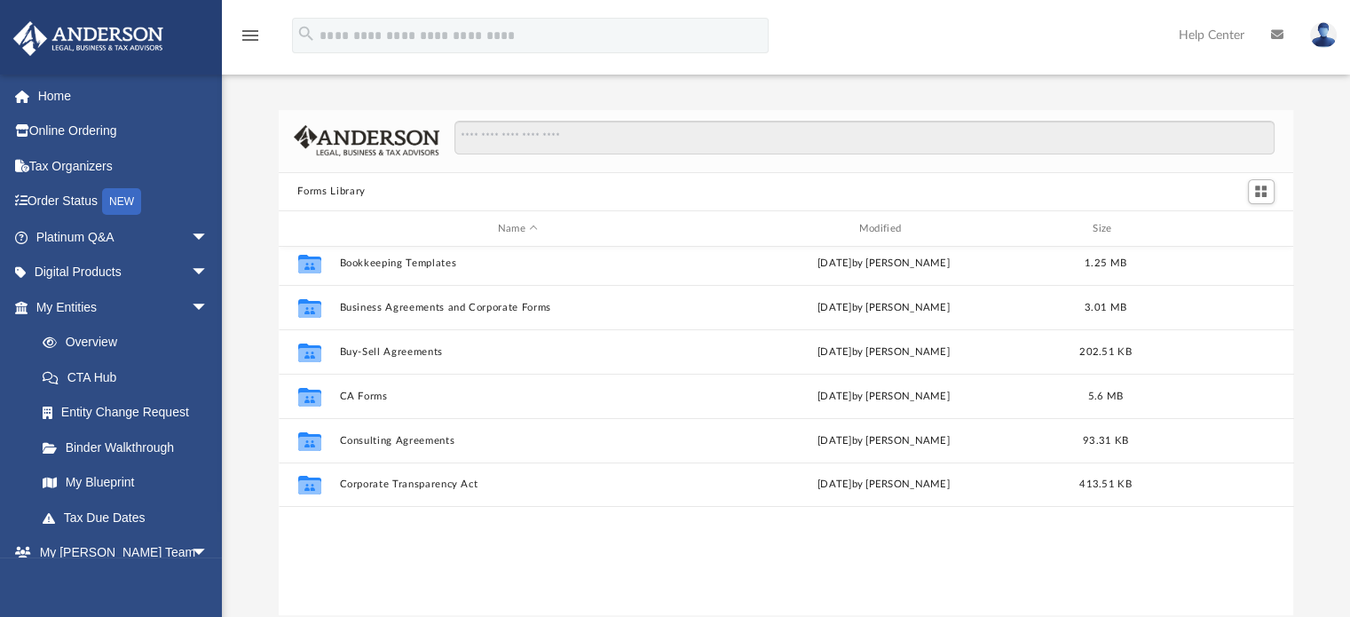
scroll to position [0, 0]
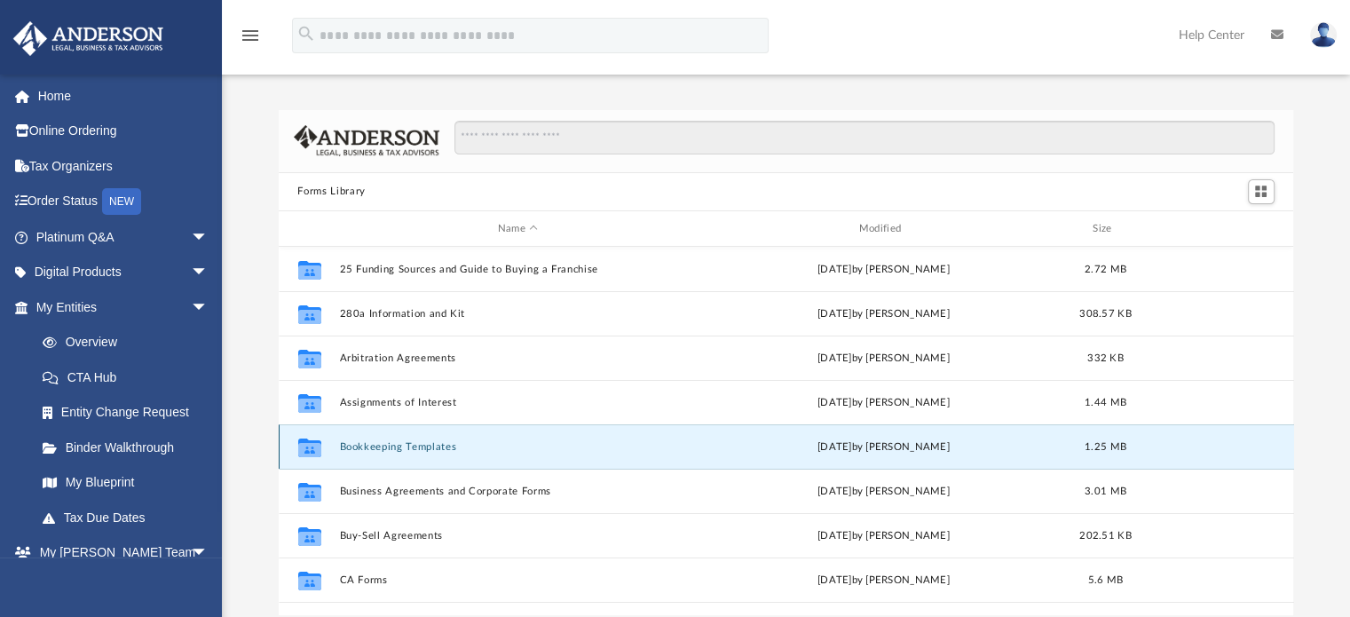
click at [433, 444] on button "Bookkeeping Templates" at bounding box center [518, 447] width 358 height 12
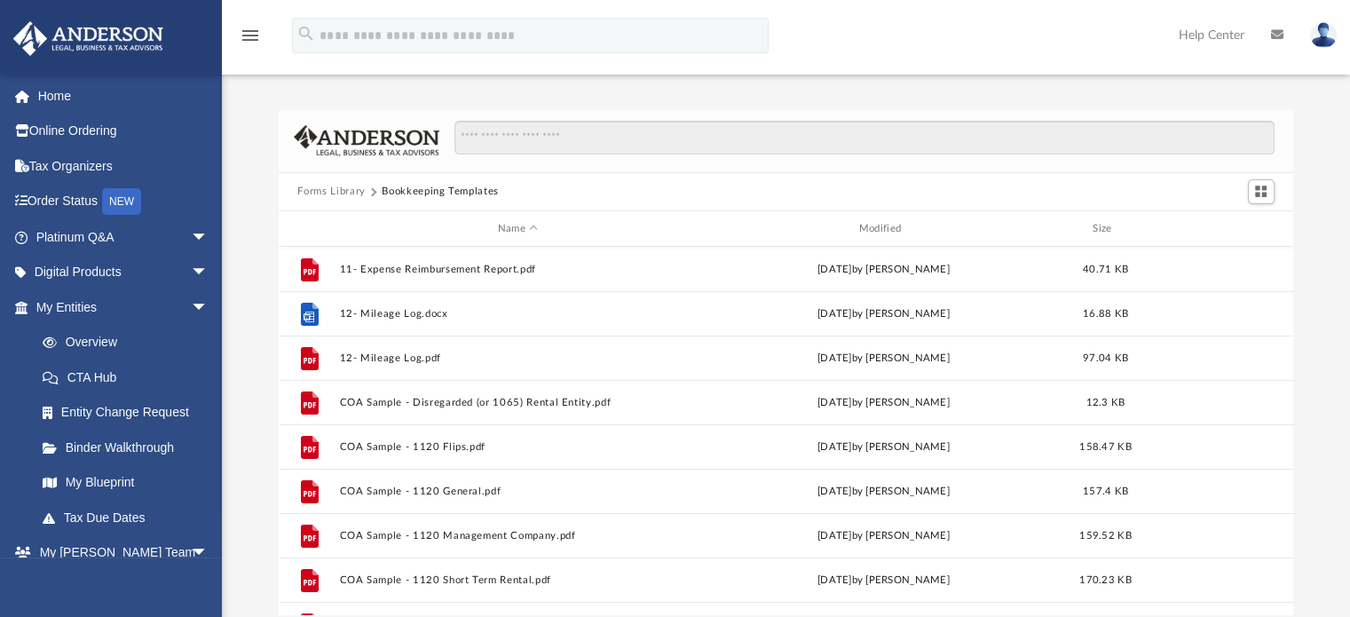
click at [343, 192] on button "Forms Library" at bounding box center [330, 192] width 67 height 16
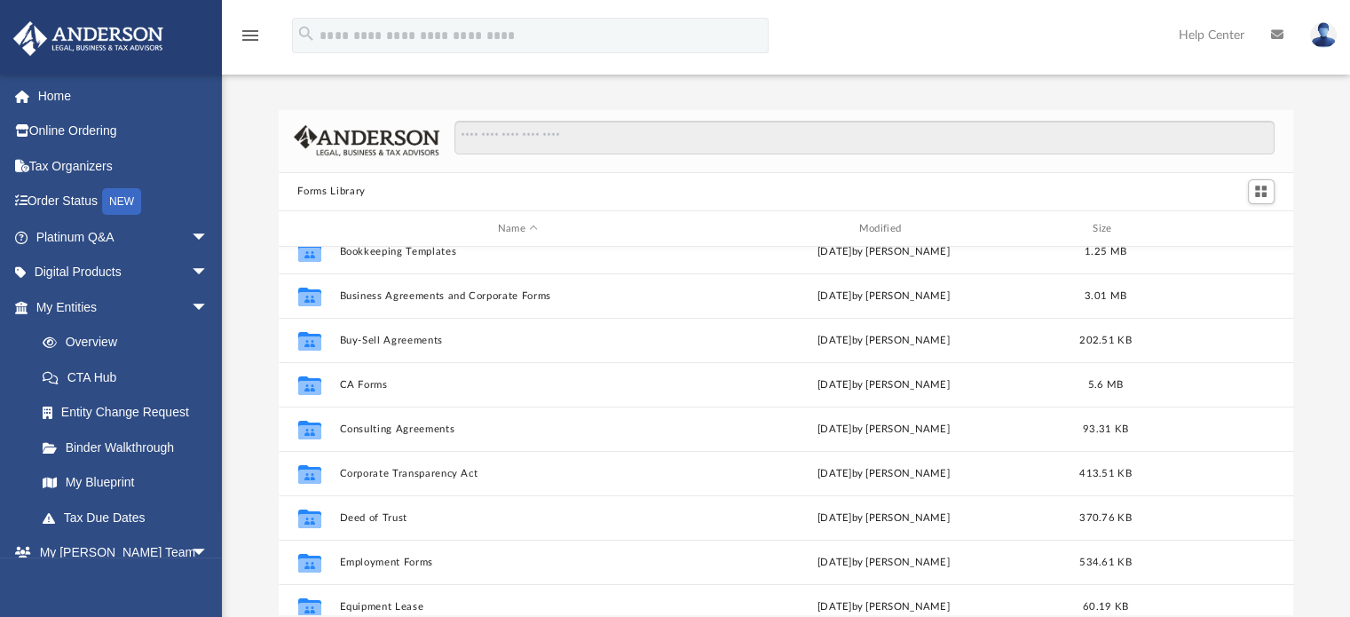
scroll to position [197, 0]
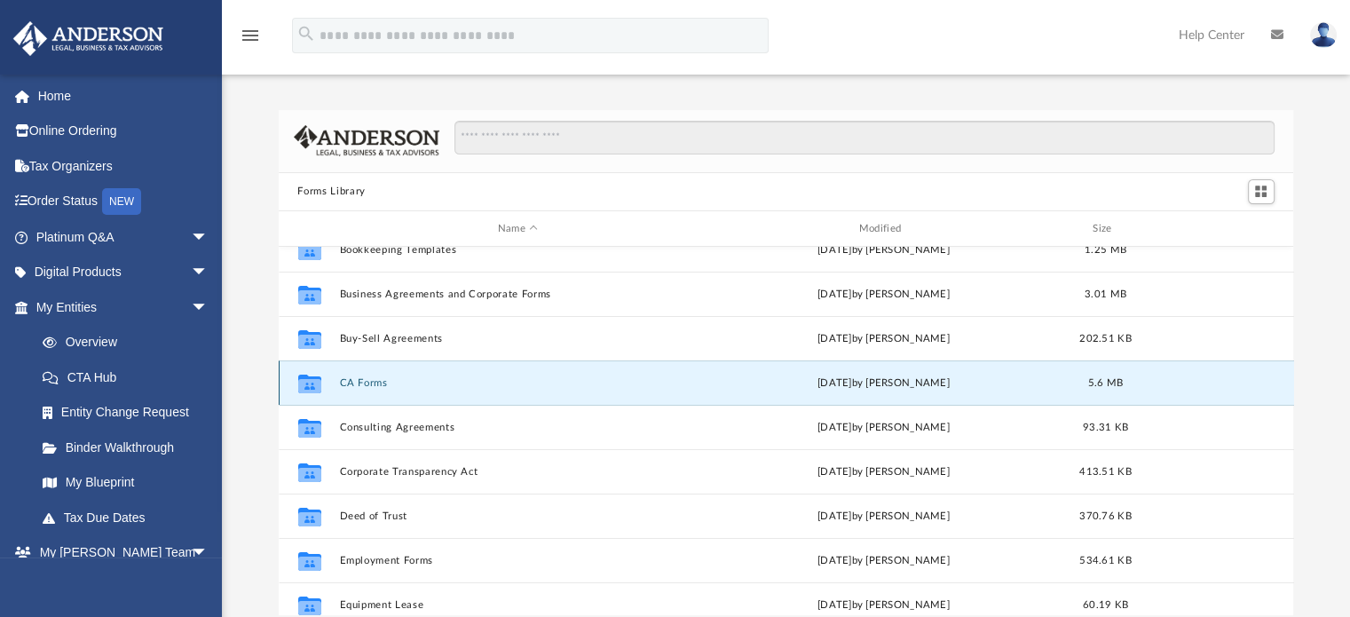
click at [370, 379] on button "CA Forms" at bounding box center [518, 383] width 358 height 12
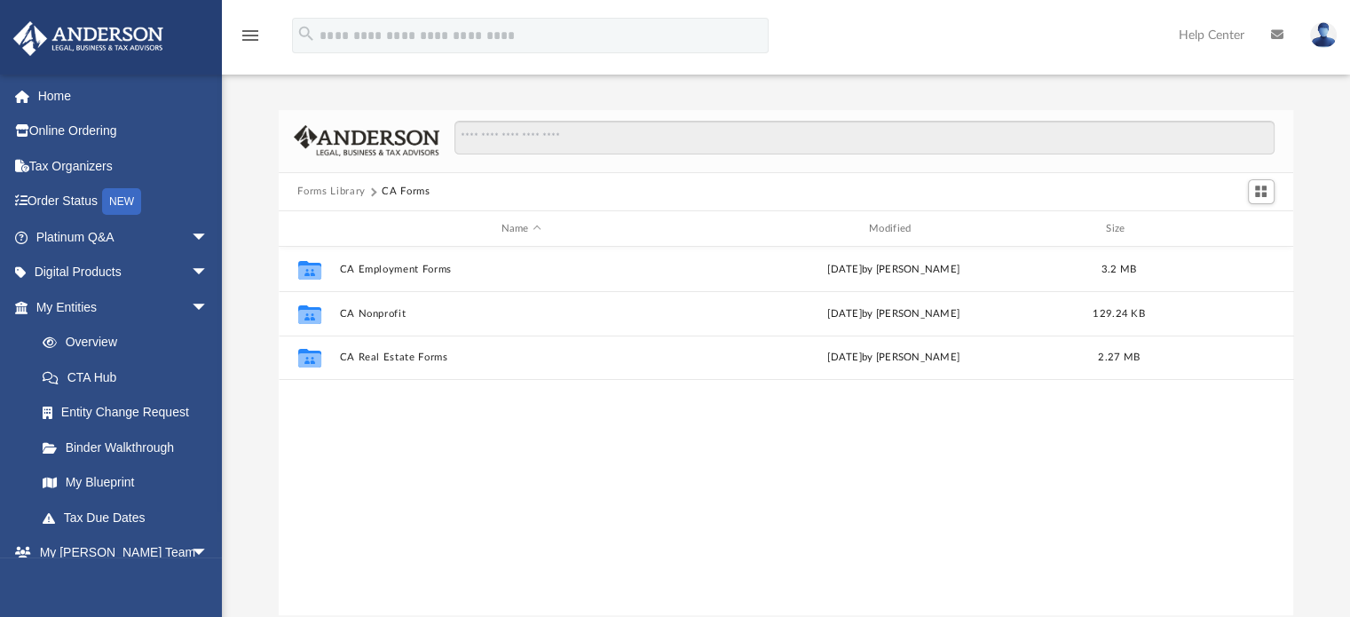
click at [345, 185] on button "Forms Library" at bounding box center [330, 192] width 67 height 16
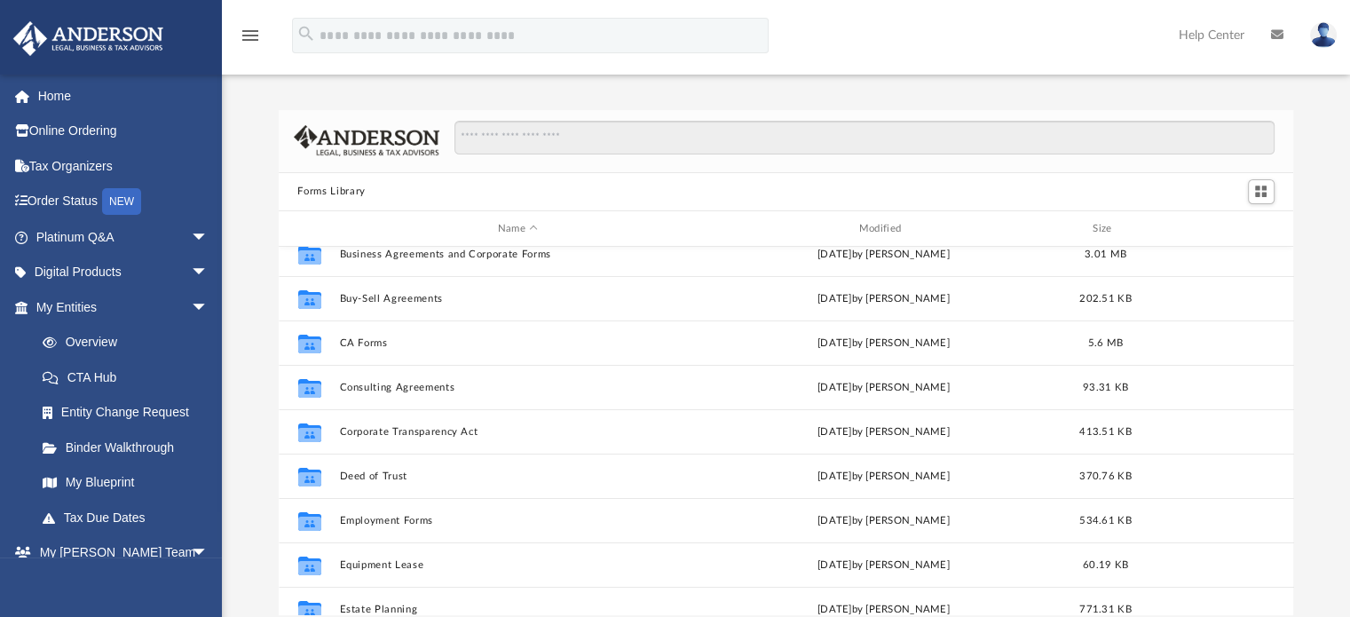
scroll to position [234, 0]
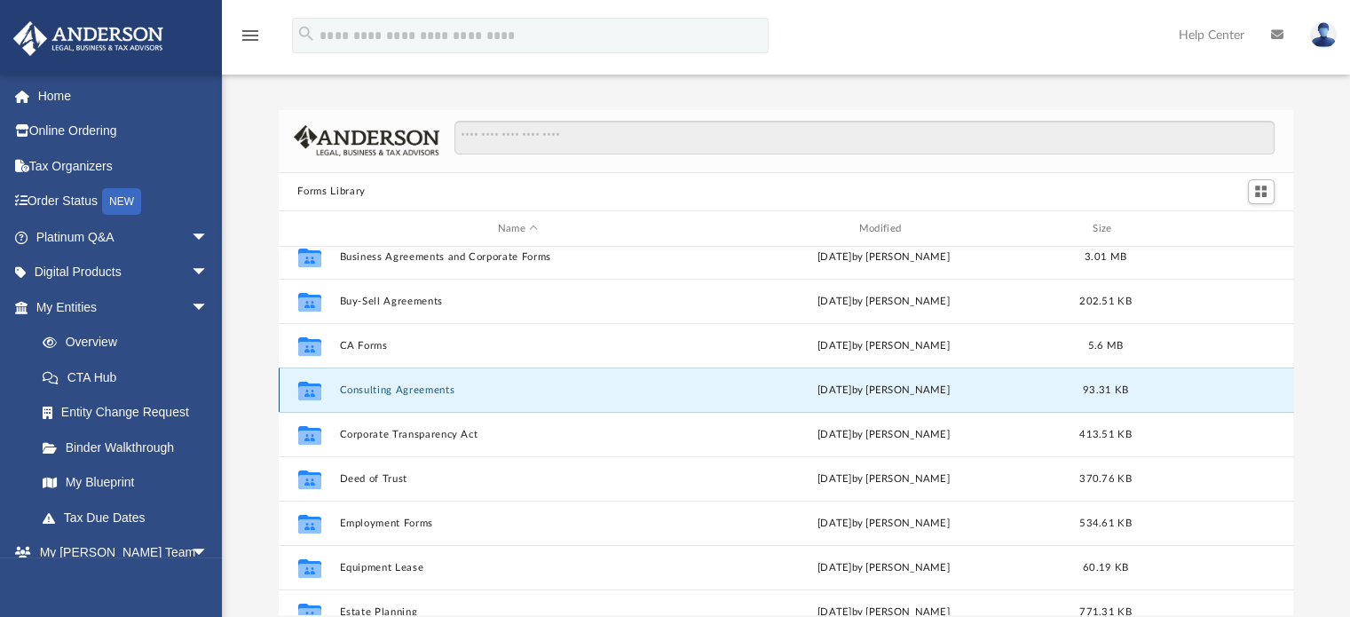
click at [387, 389] on button "Consulting Agreements" at bounding box center [518, 390] width 358 height 12
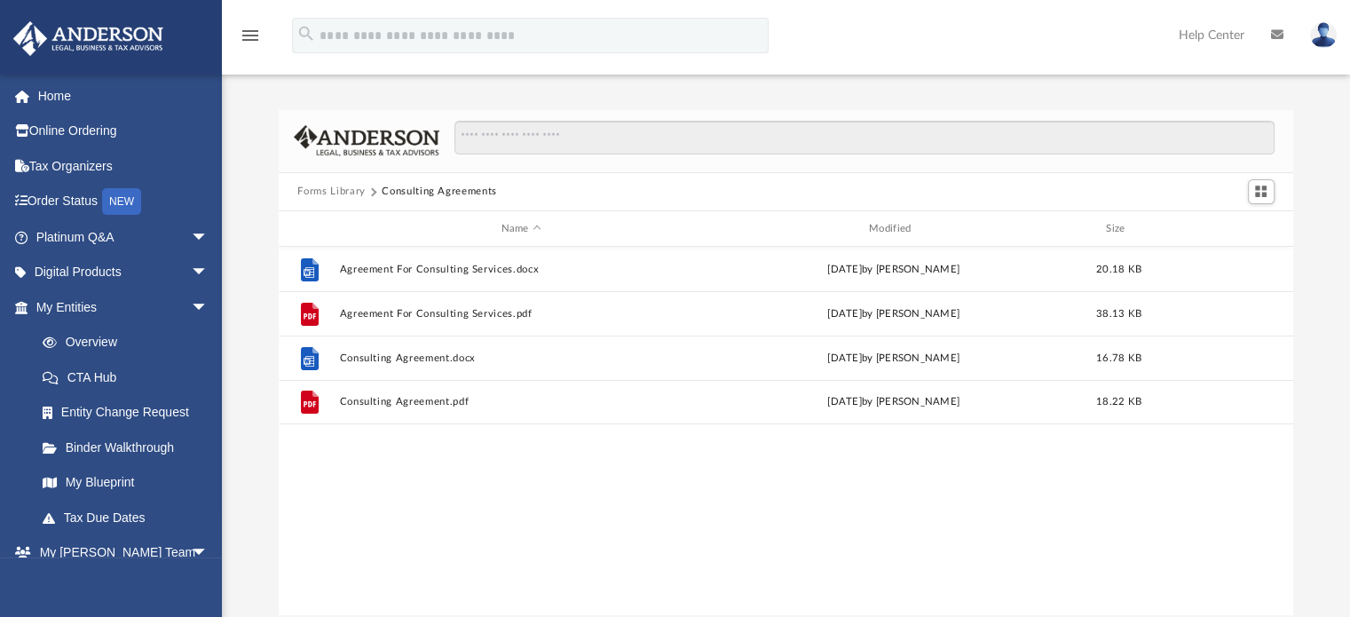
click at [330, 185] on button "Forms Library" at bounding box center [330, 192] width 67 height 16
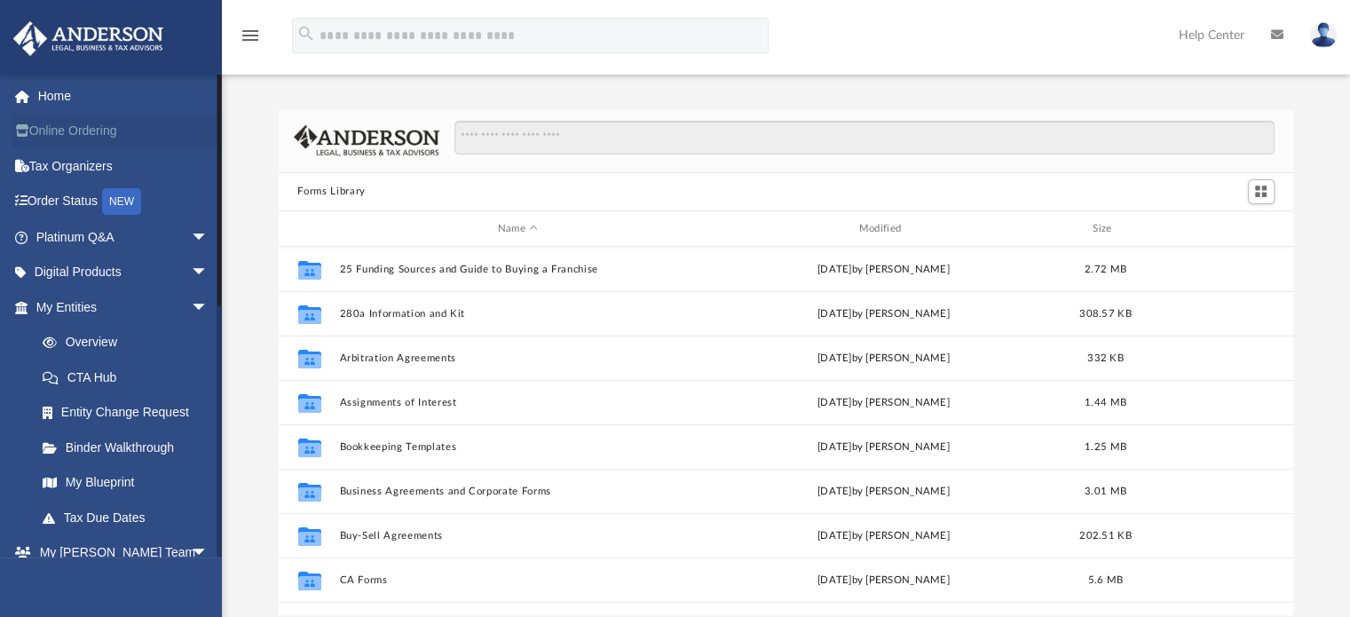
click at [96, 130] on link "Online Ordering" at bounding box center [123, 131] width 223 height 35
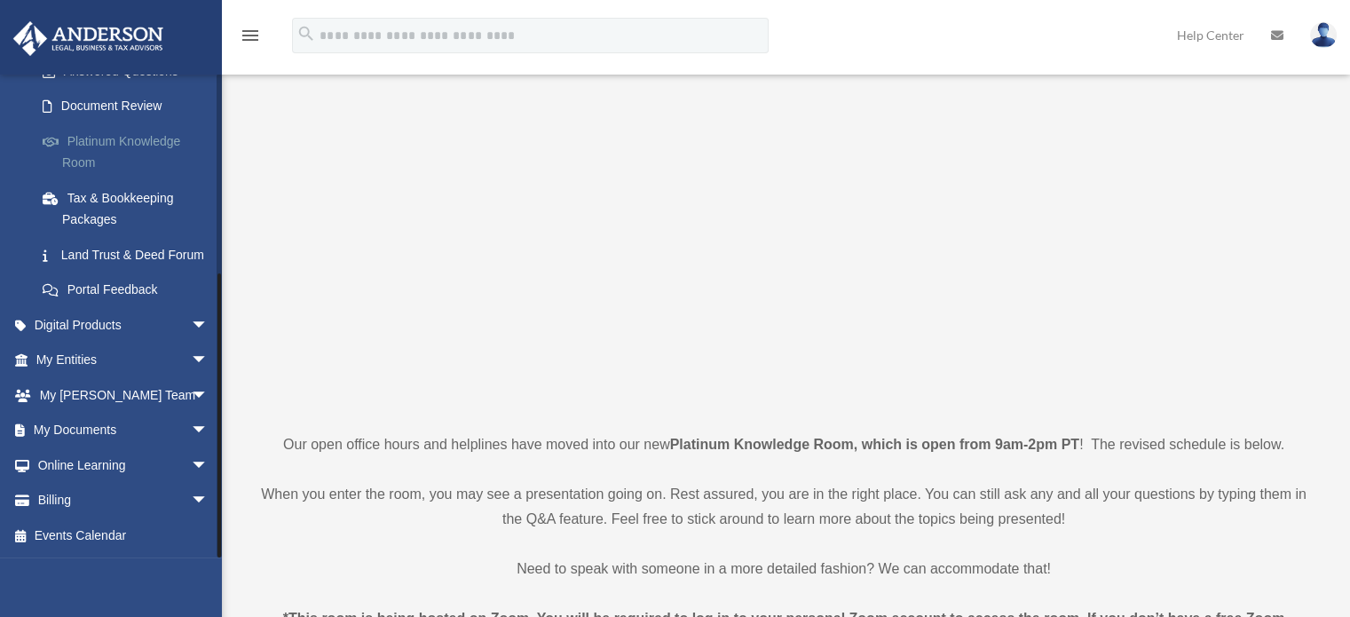
scroll to position [67, 0]
click at [191, 428] on span "arrow_drop_down" at bounding box center [208, 431] width 35 height 36
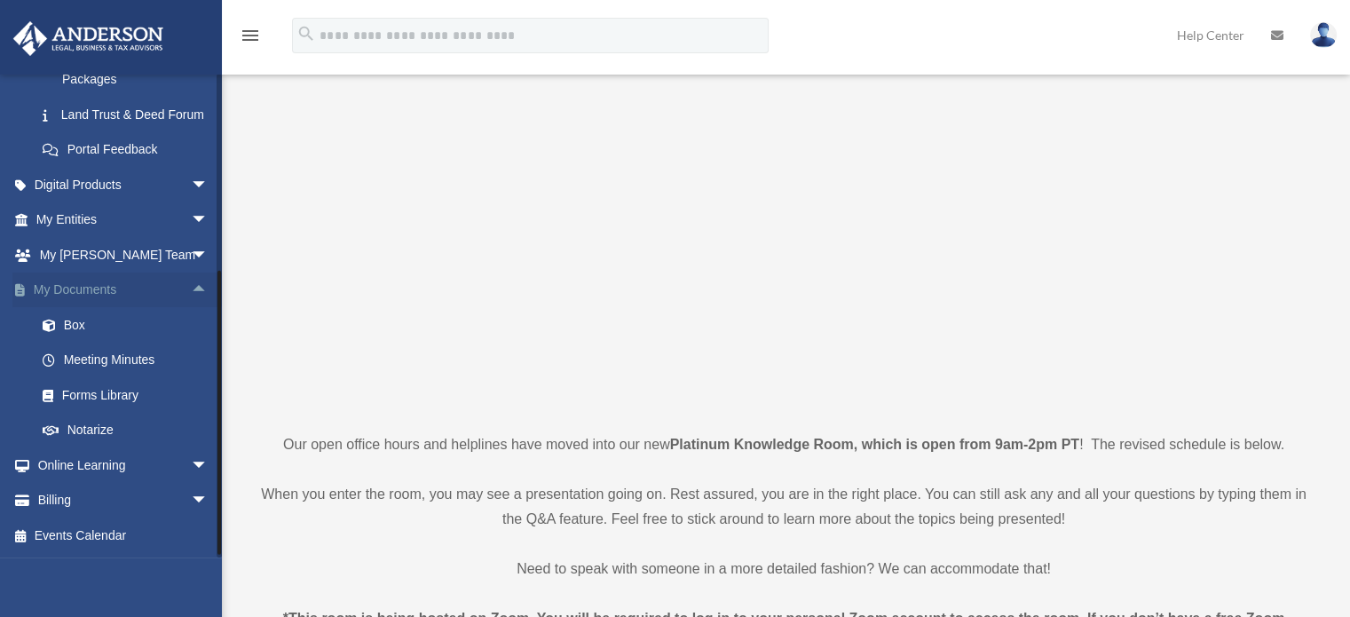
scroll to position [461, 0]
click at [191, 469] on span "arrow_drop_down" at bounding box center [208, 465] width 35 height 36
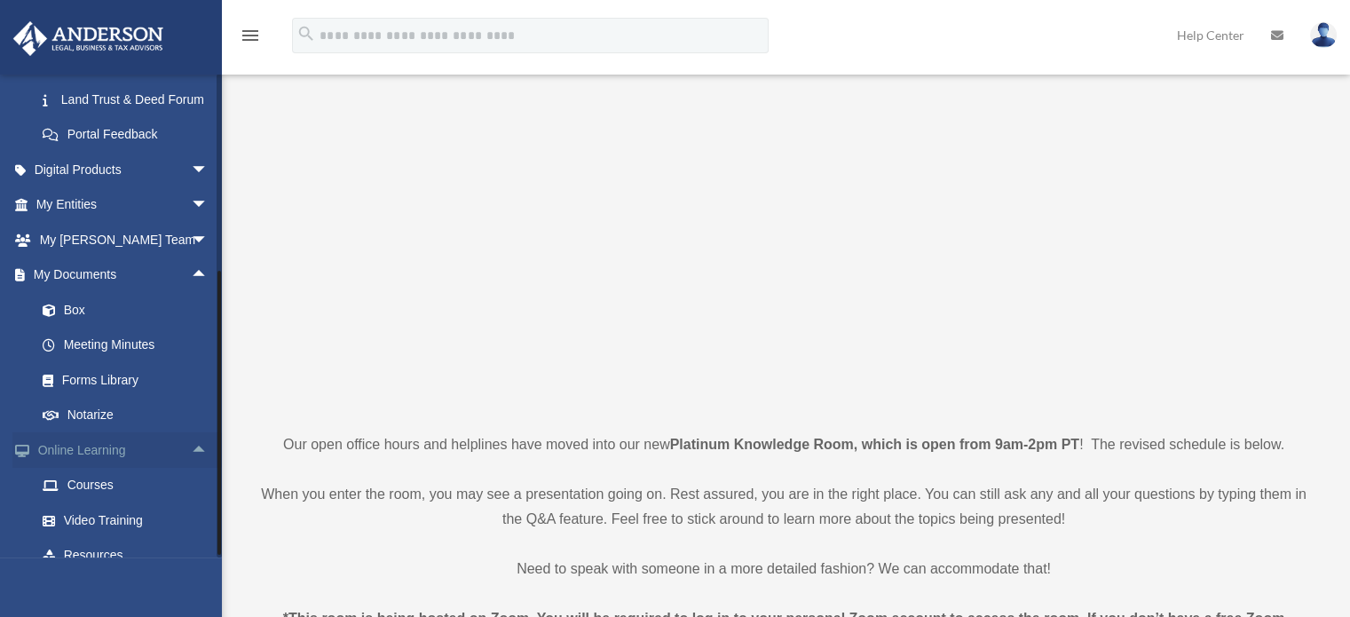
scroll to position [572, 0]
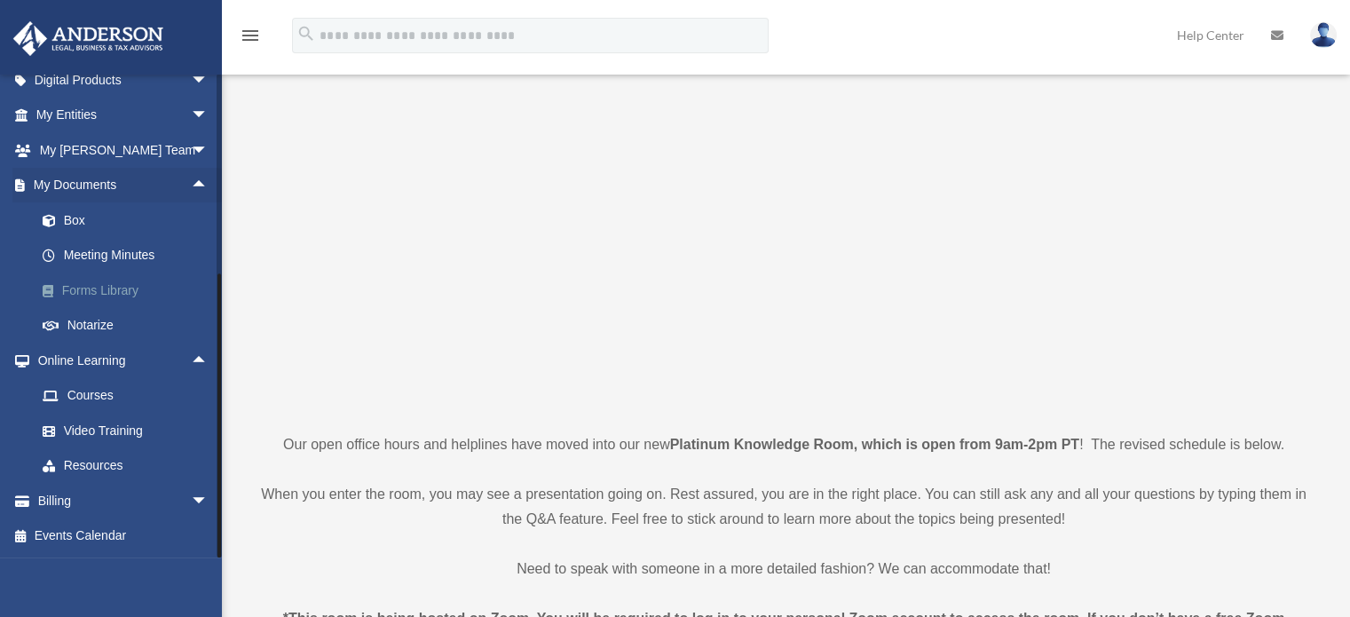
click at [96, 291] on link "Forms Library" at bounding box center [130, 289] width 210 height 35
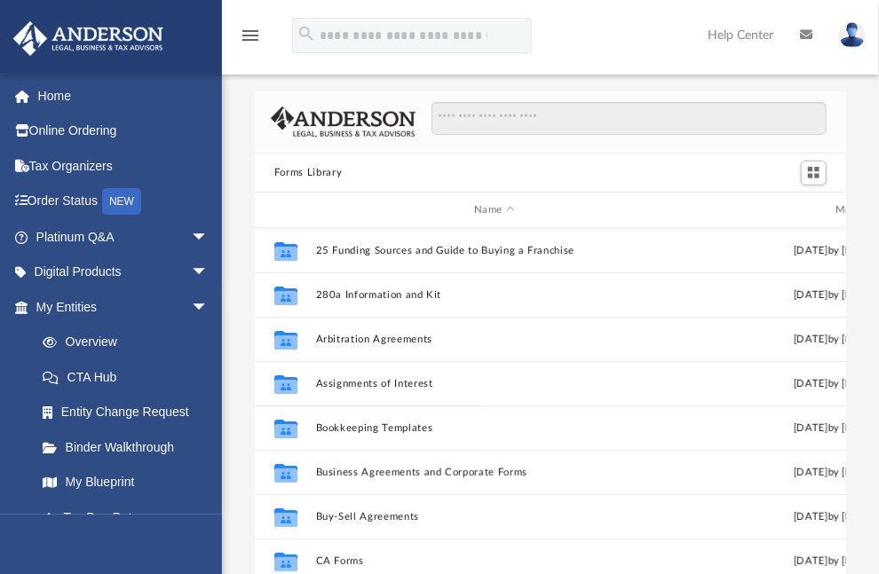
scroll to position [390, 578]
